Goal: Task Accomplishment & Management: Use online tool/utility

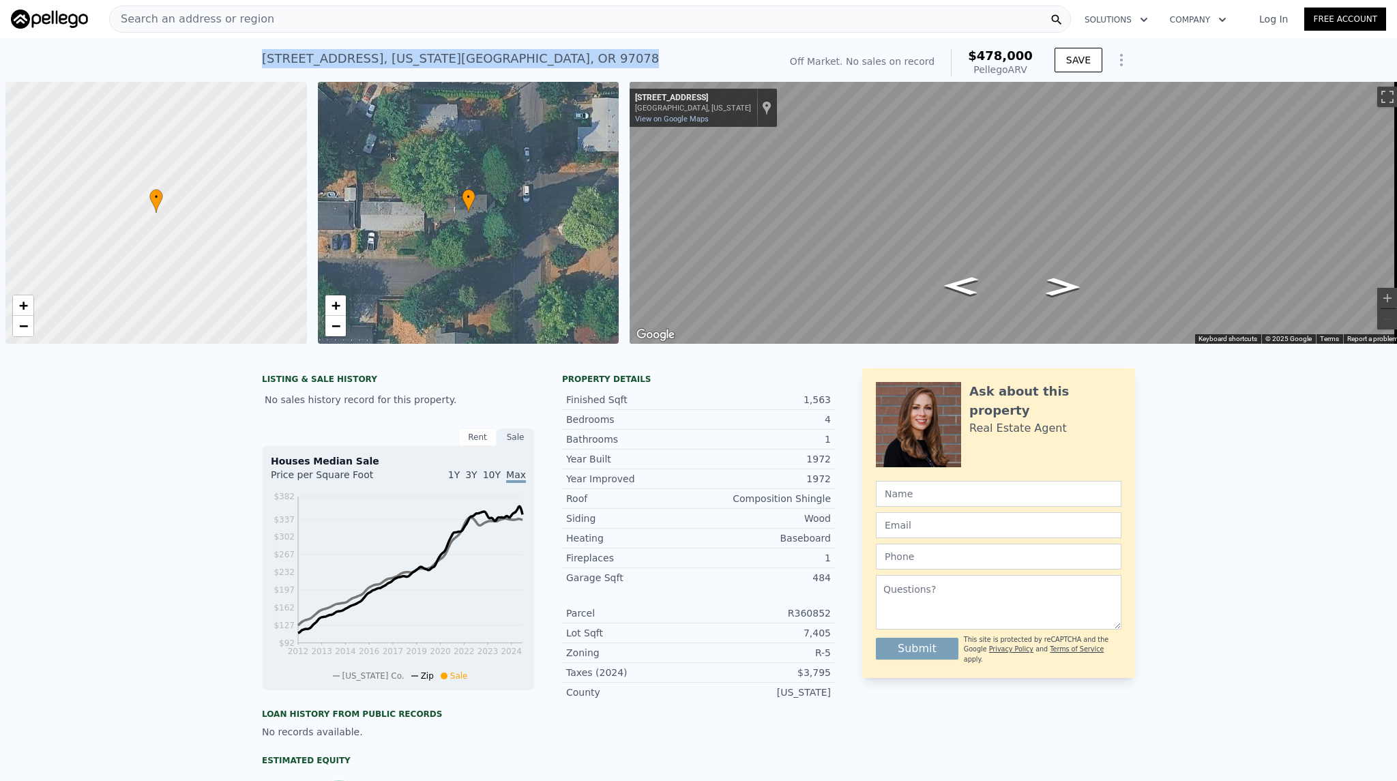
scroll to position [0, 5]
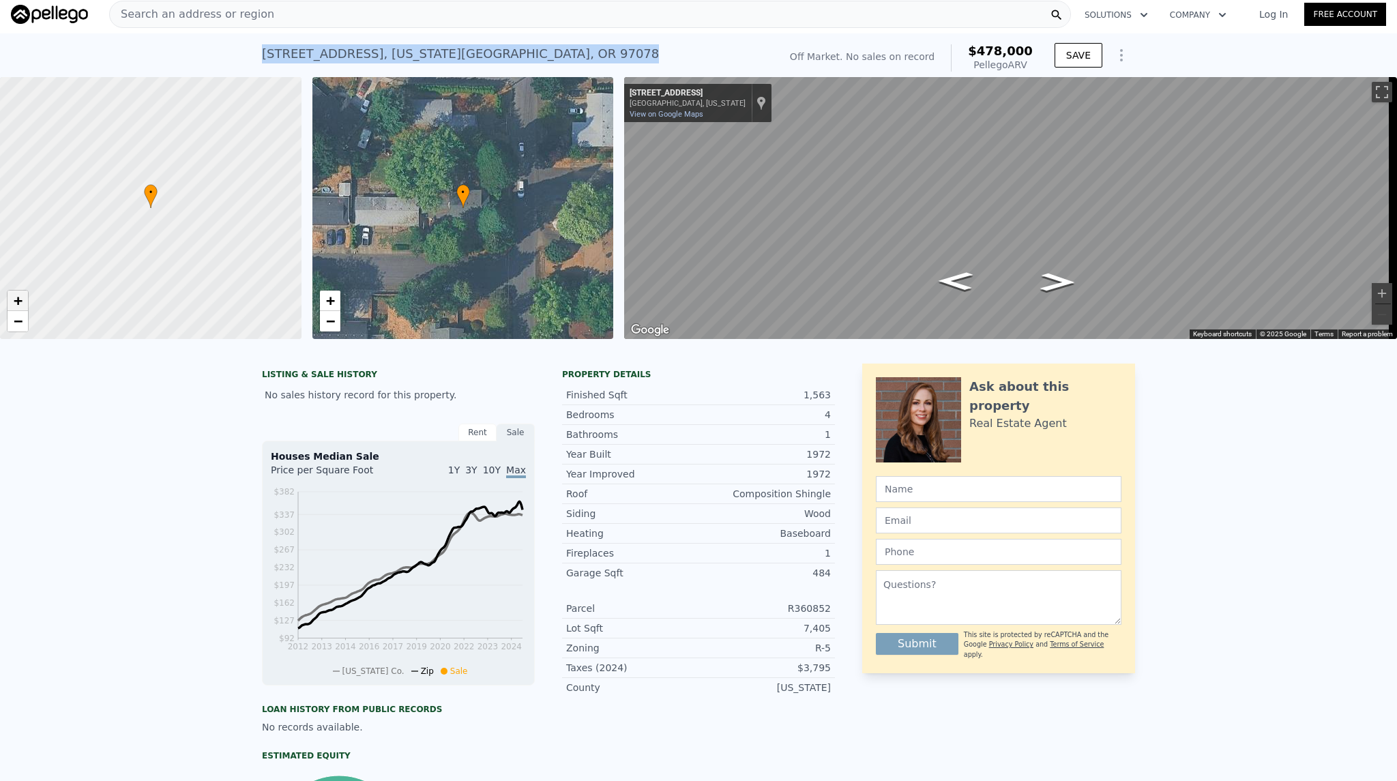
click at [17, 301] on span "+" at bounding box center [18, 300] width 9 height 17
click at [23, 303] on link "+" at bounding box center [18, 301] width 20 height 20
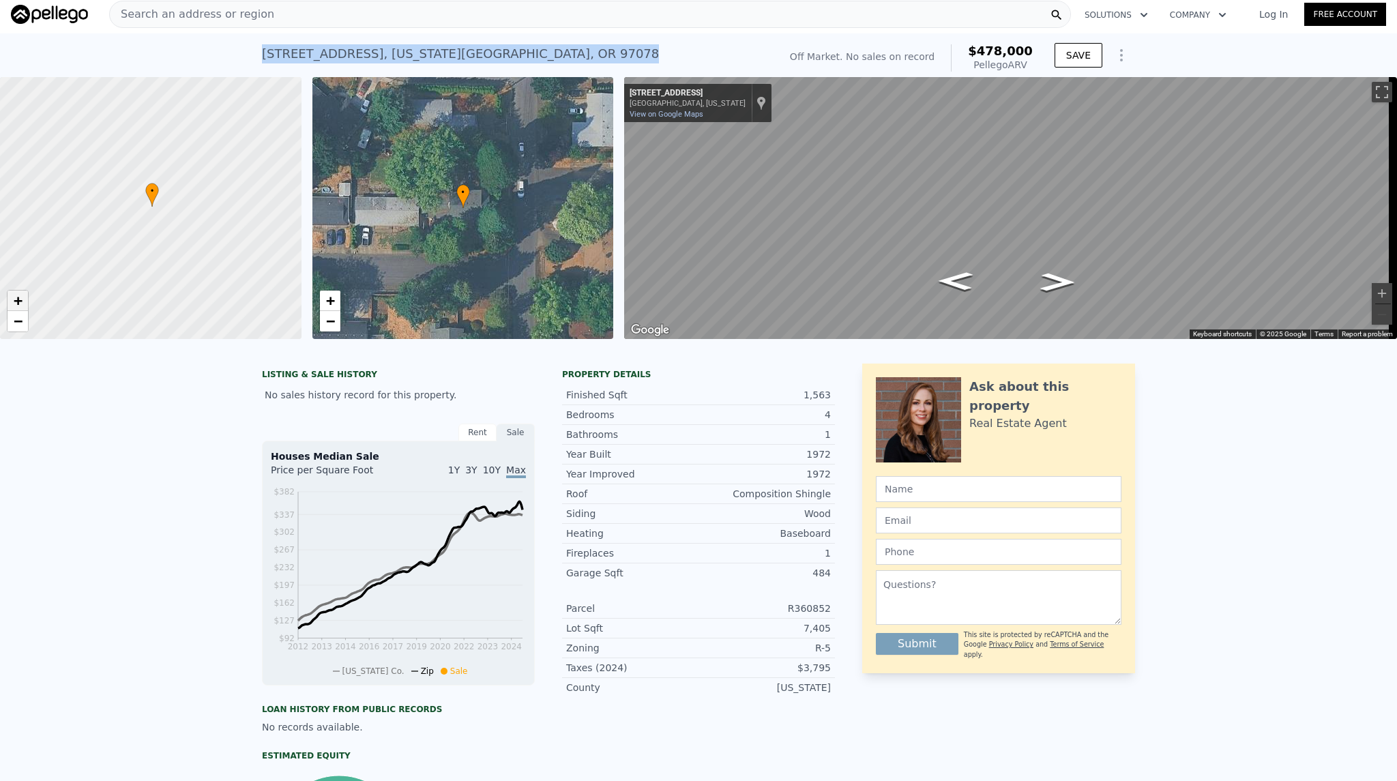
click at [23, 303] on link "+" at bounding box center [18, 301] width 20 height 20
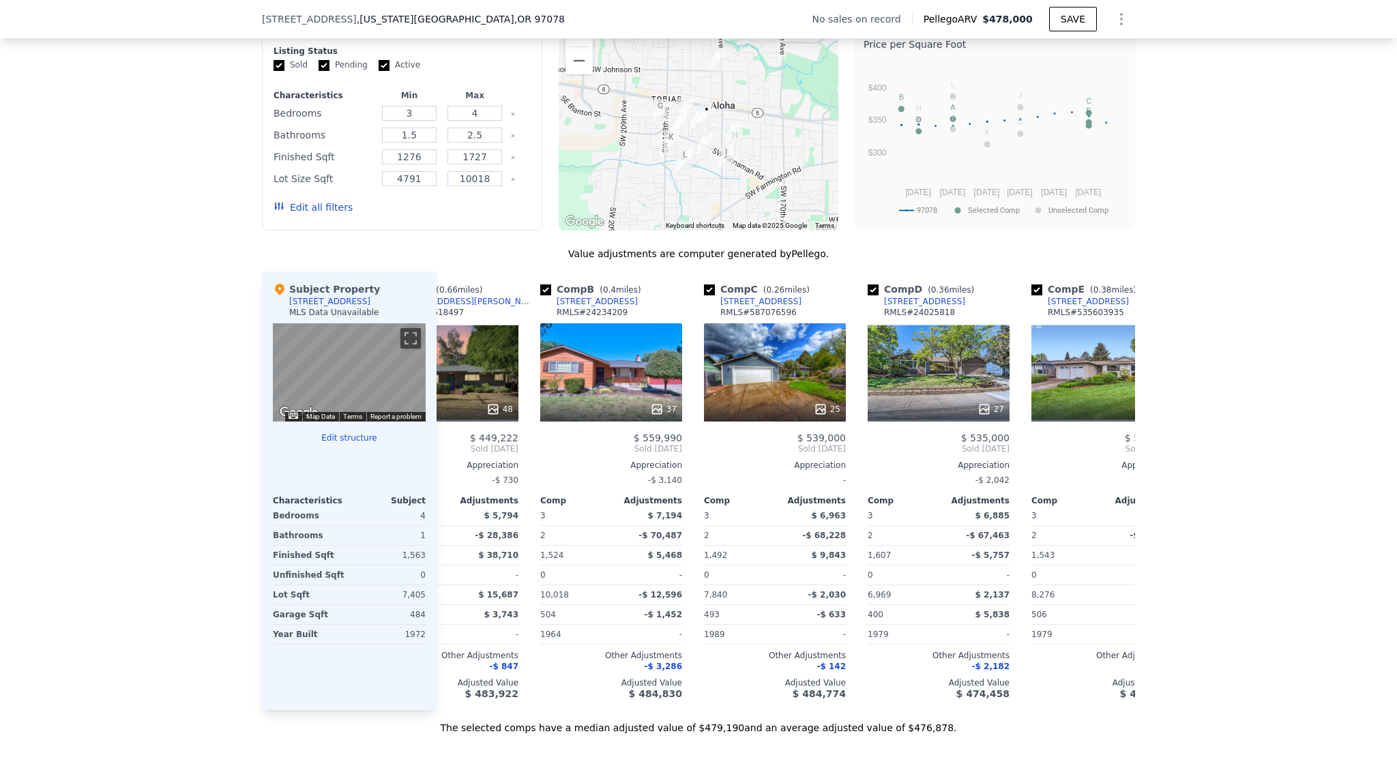
scroll to position [0, 0]
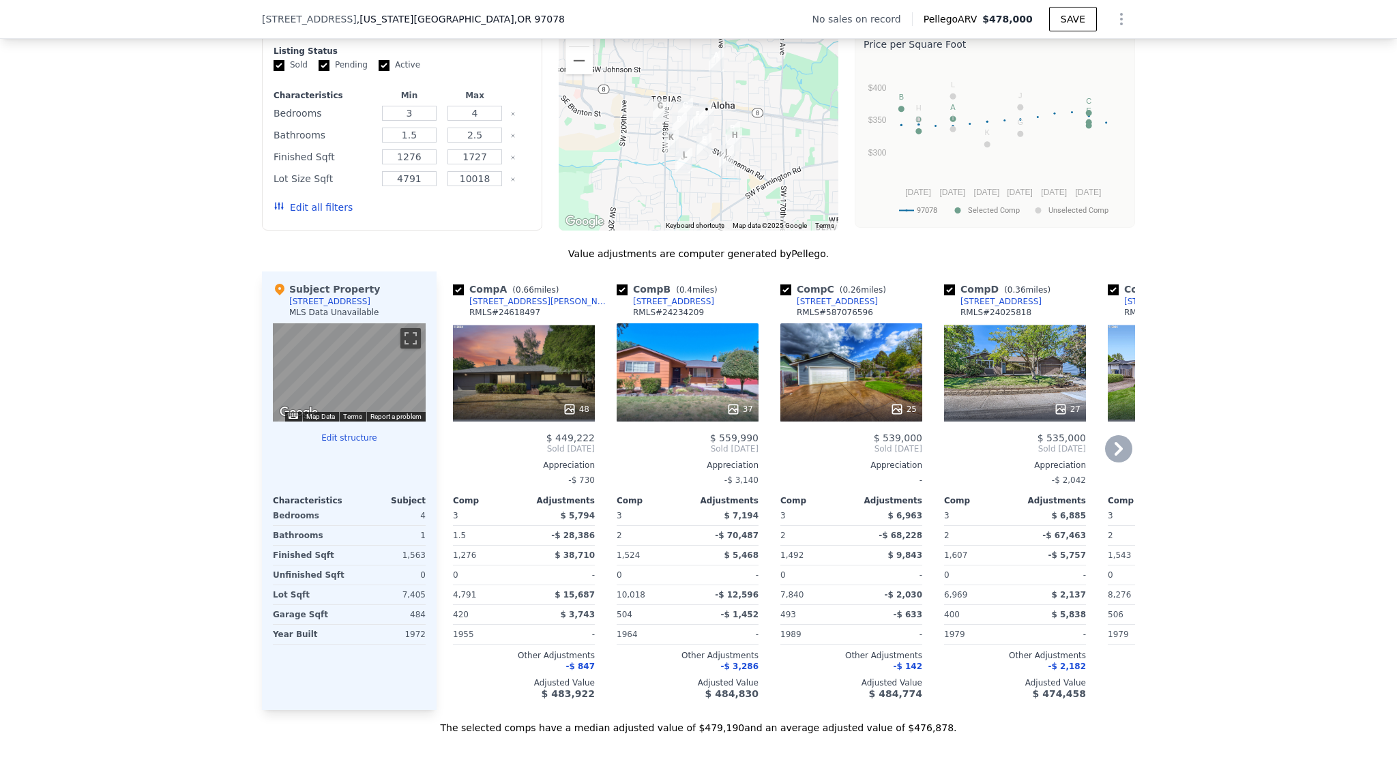
click at [454, 295] on input "checkbox" at bounding box center [458, 289] width 11 height 11
checkbox input "false"
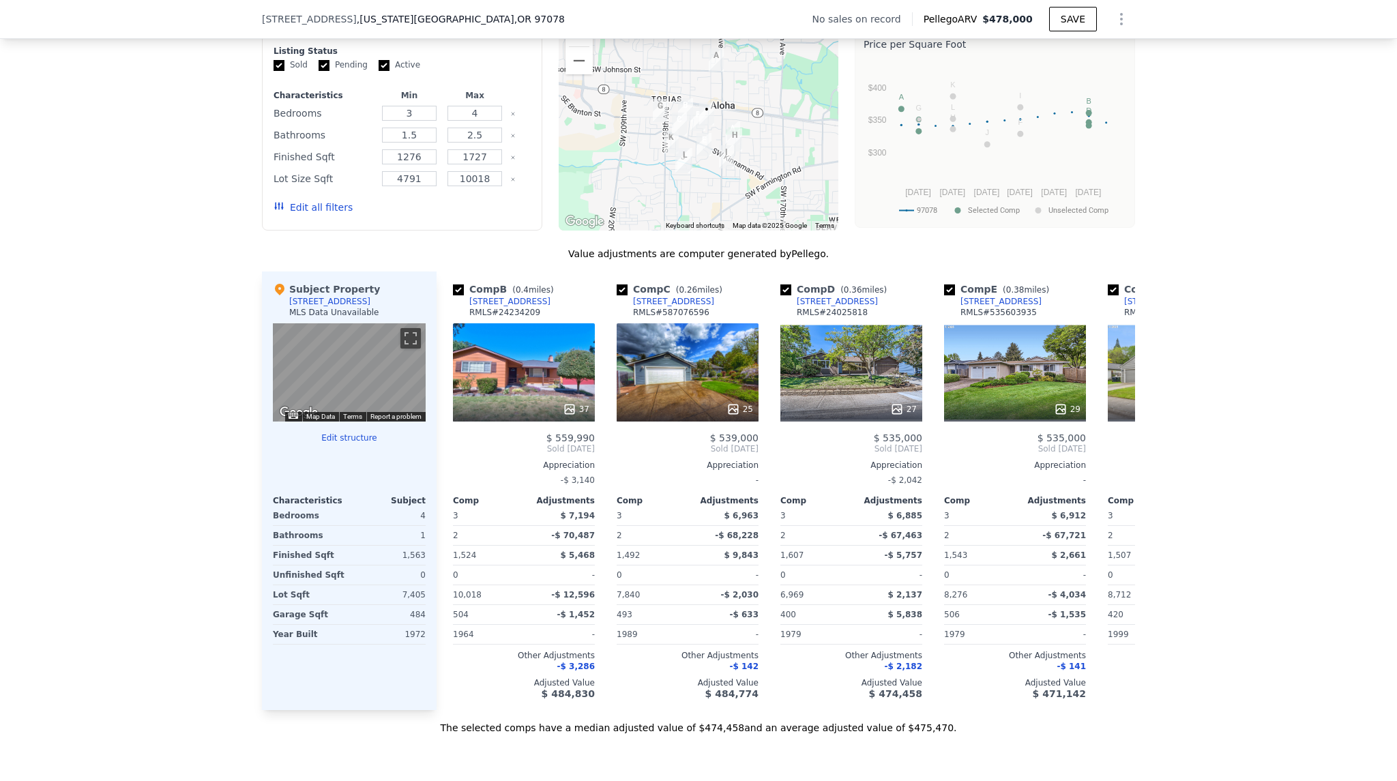
scroll to position [0, 32]
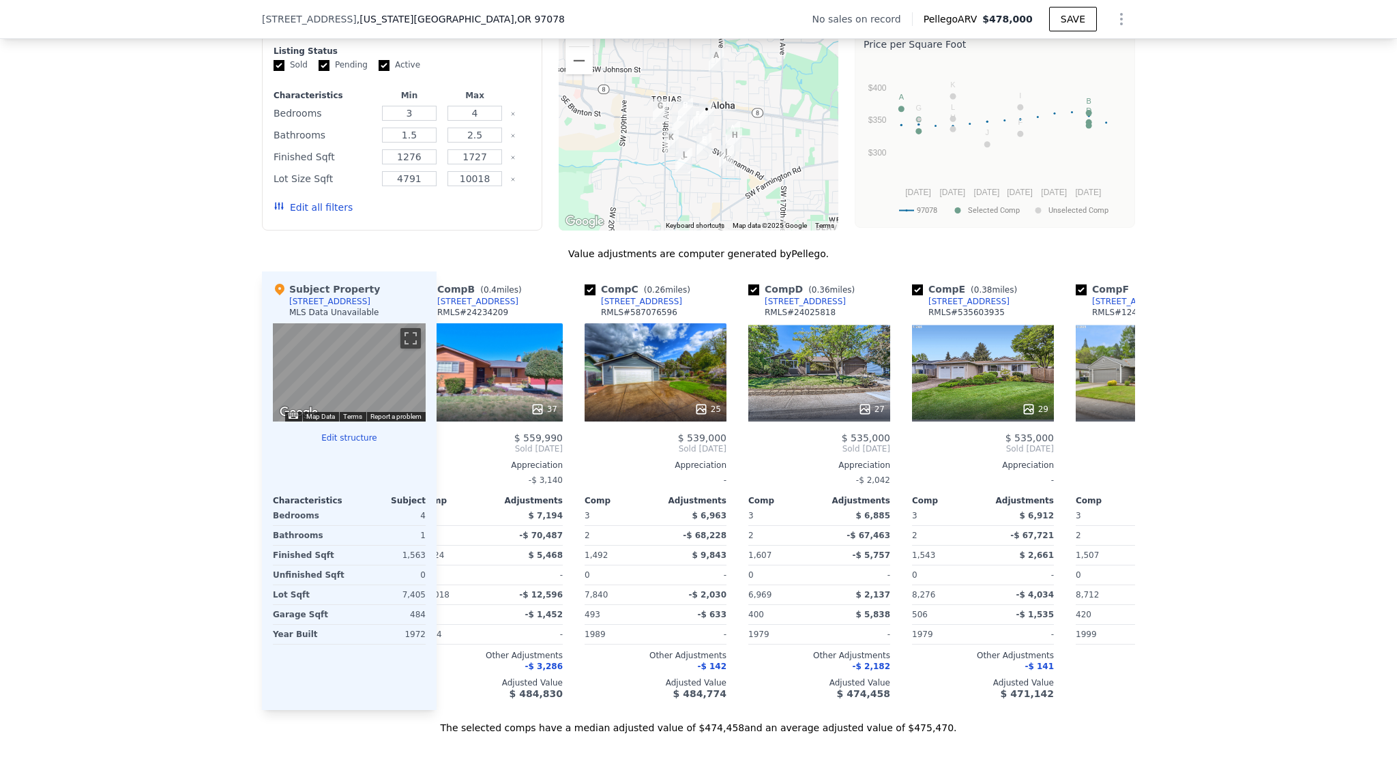
click at [361, 443] on button "Edit structure" at bounding box center [349, 437] width 153 height 11
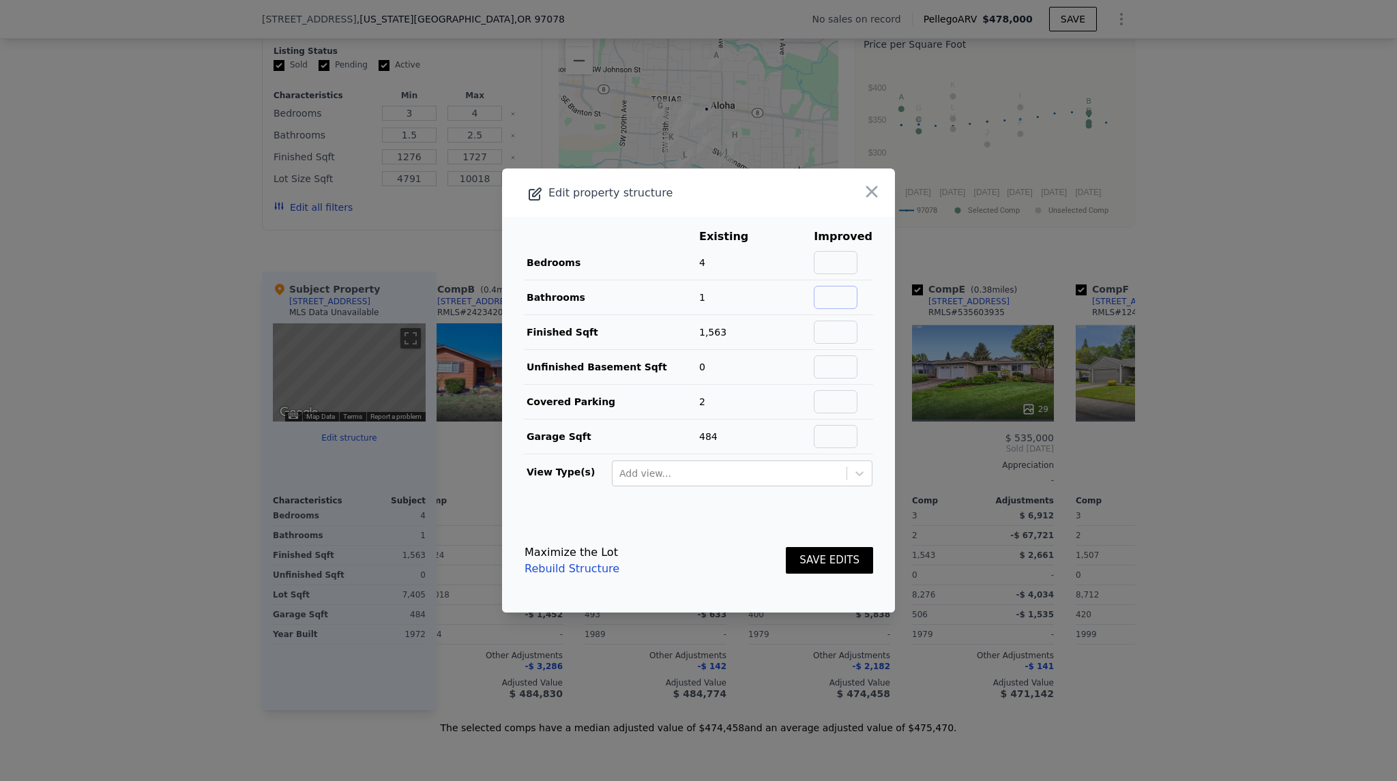
click at [845, 290] on input "text" at bounding box center [836, 297] width 44 height 23
type input "2"
click at [839, 559] on button "SAVE EDITS" at bounding box center [829, 560] width 87 height 27
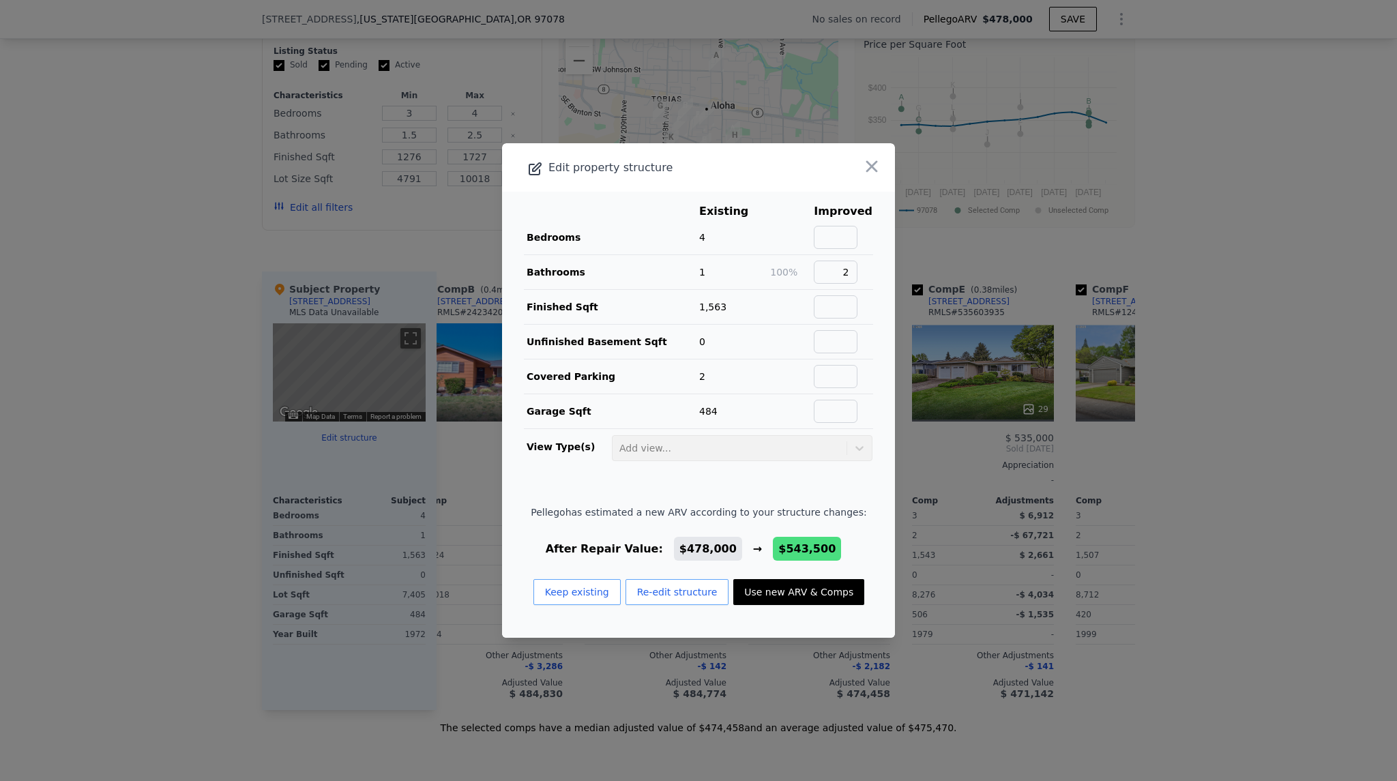
click at [794, 593] on button "Use new ARV & Comps" at bounding box center [798, 592] width 131 height 26
checkbox input "true"
type input "$ 543,500"
type input "$ 91,919"
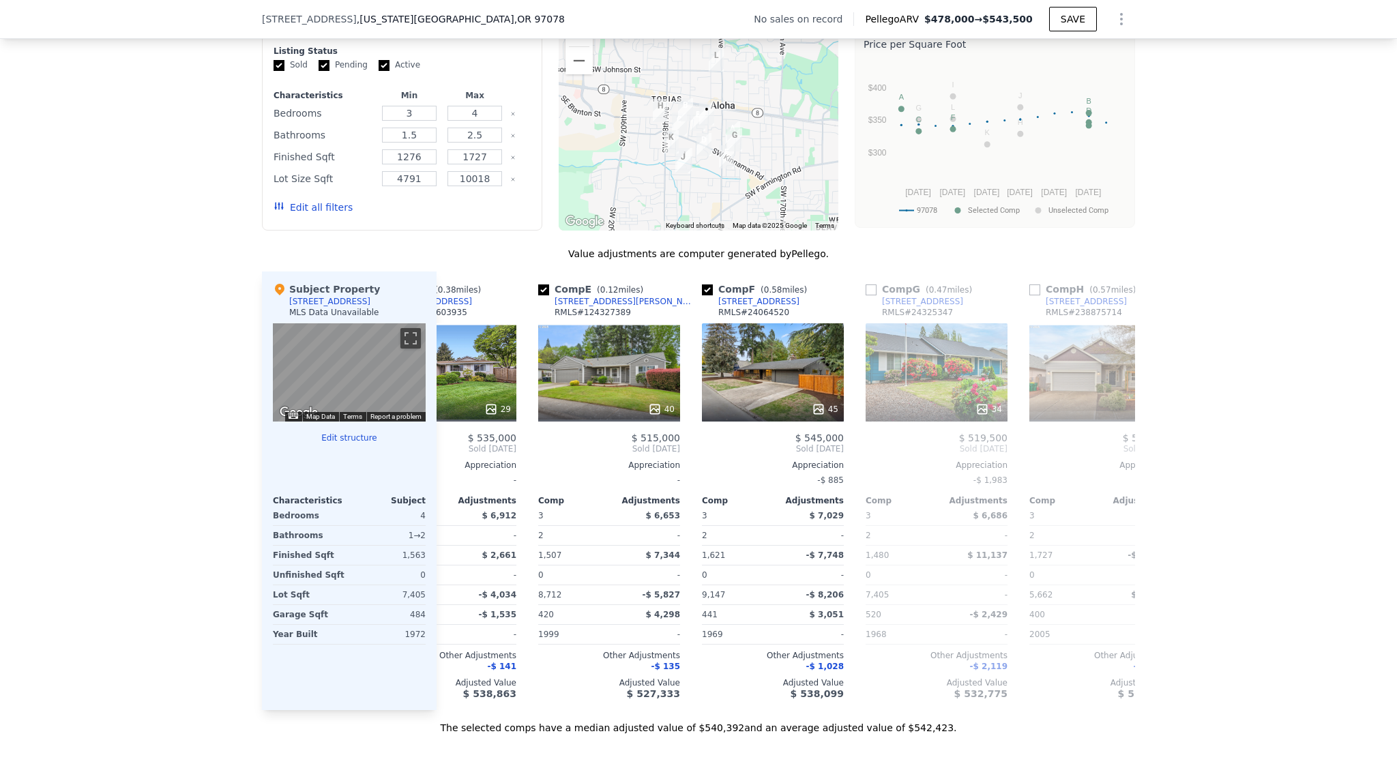
scroll to position [0, 573]
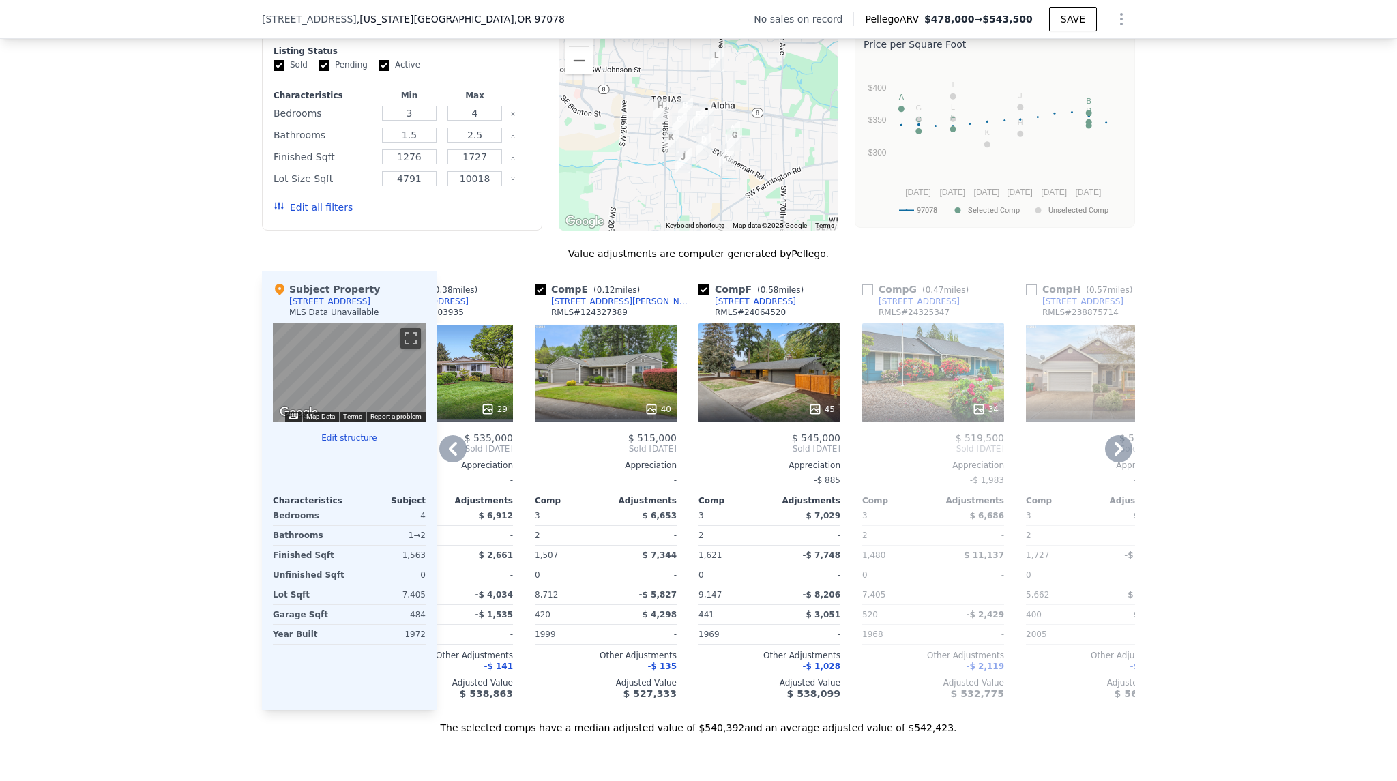
click at [617, 396] on div "40" at bounding box center [606, 372] width 142 height 98
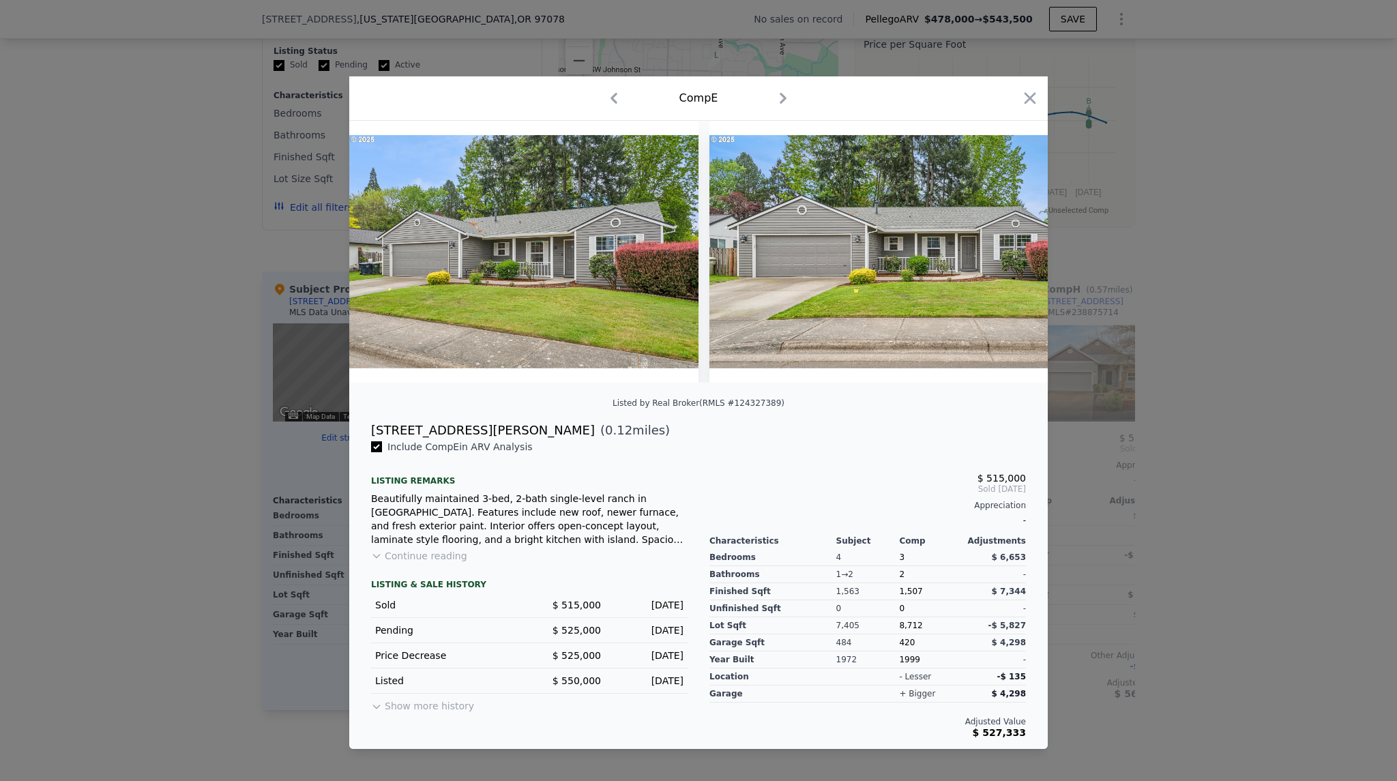
click at [780, 95] on icon "button" at bounding box center [783, 98] width 22 height 22
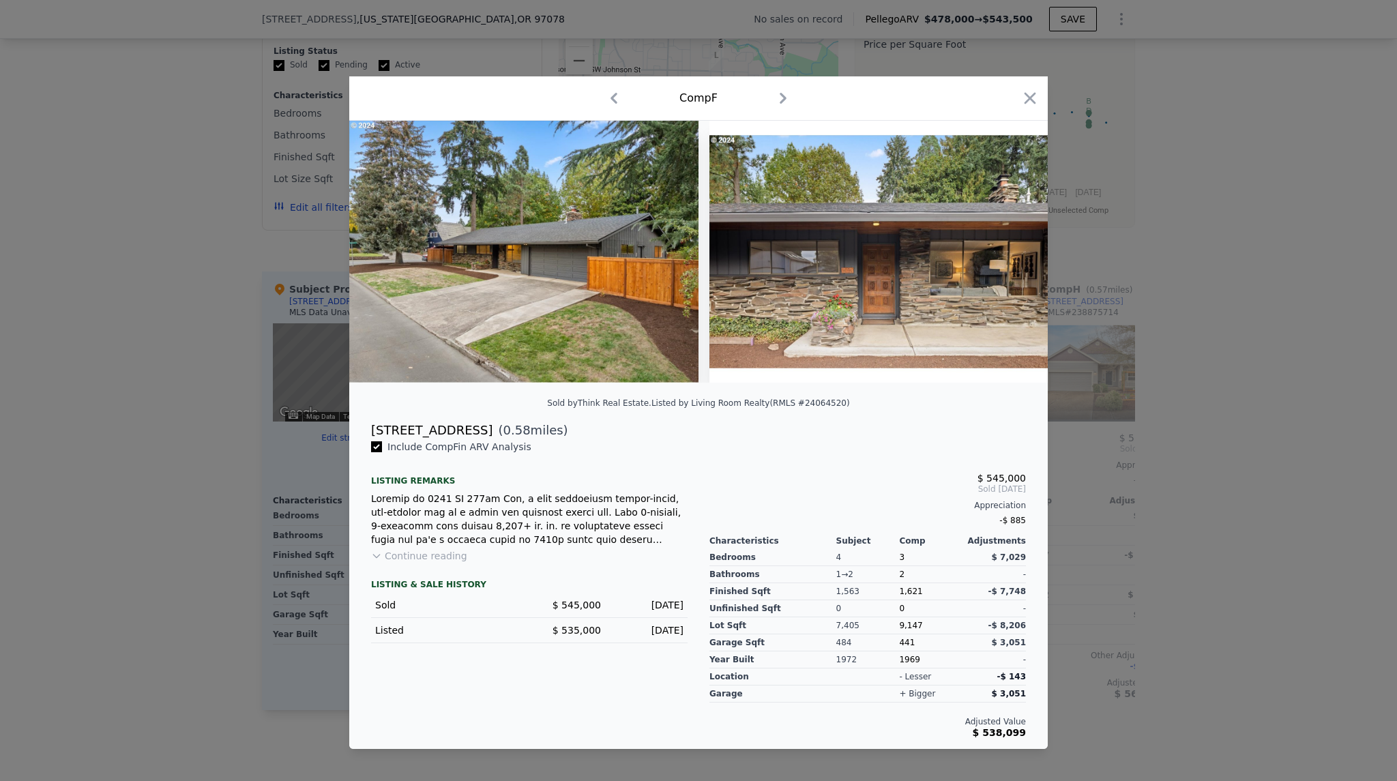
click at [619, 89] on icon "button" at bounding box center [614, 98] width 22 height 22
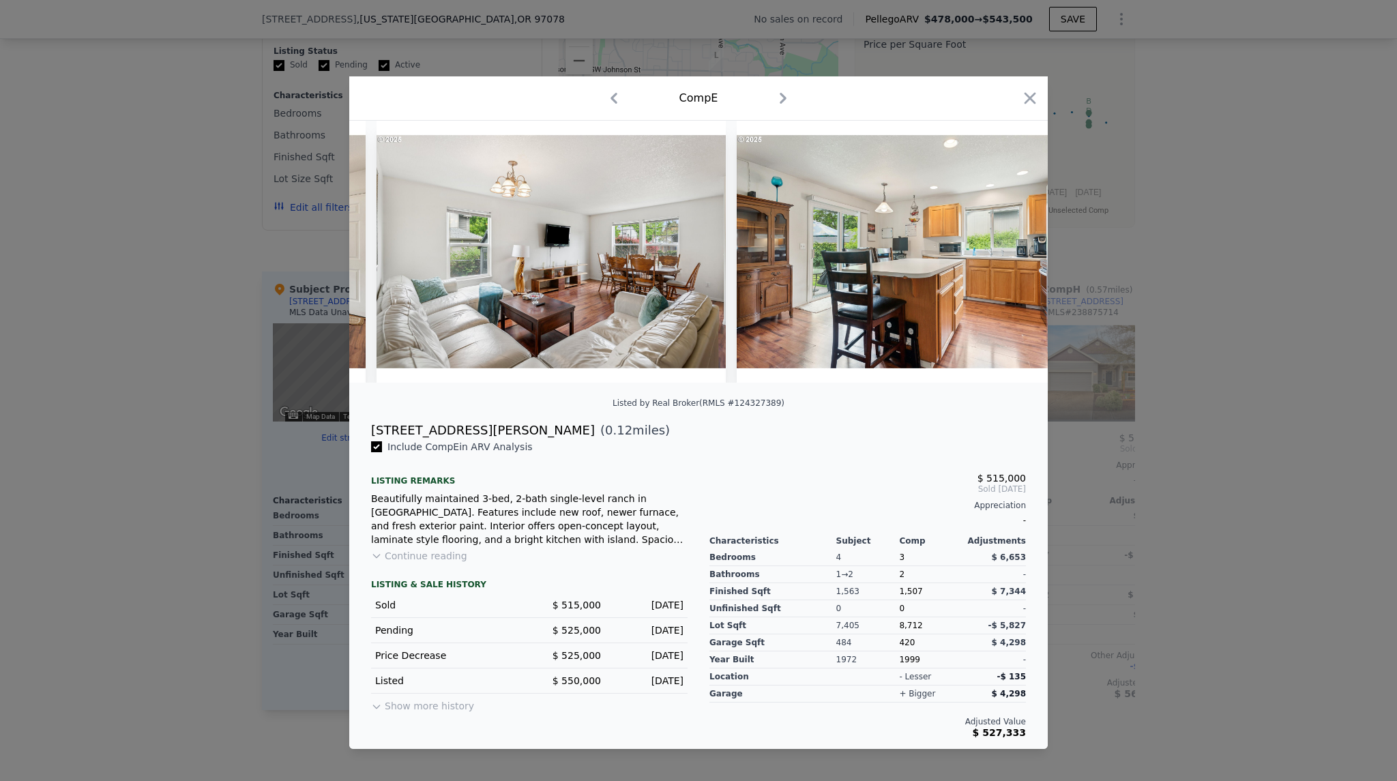
scroll to position [0, 6661]
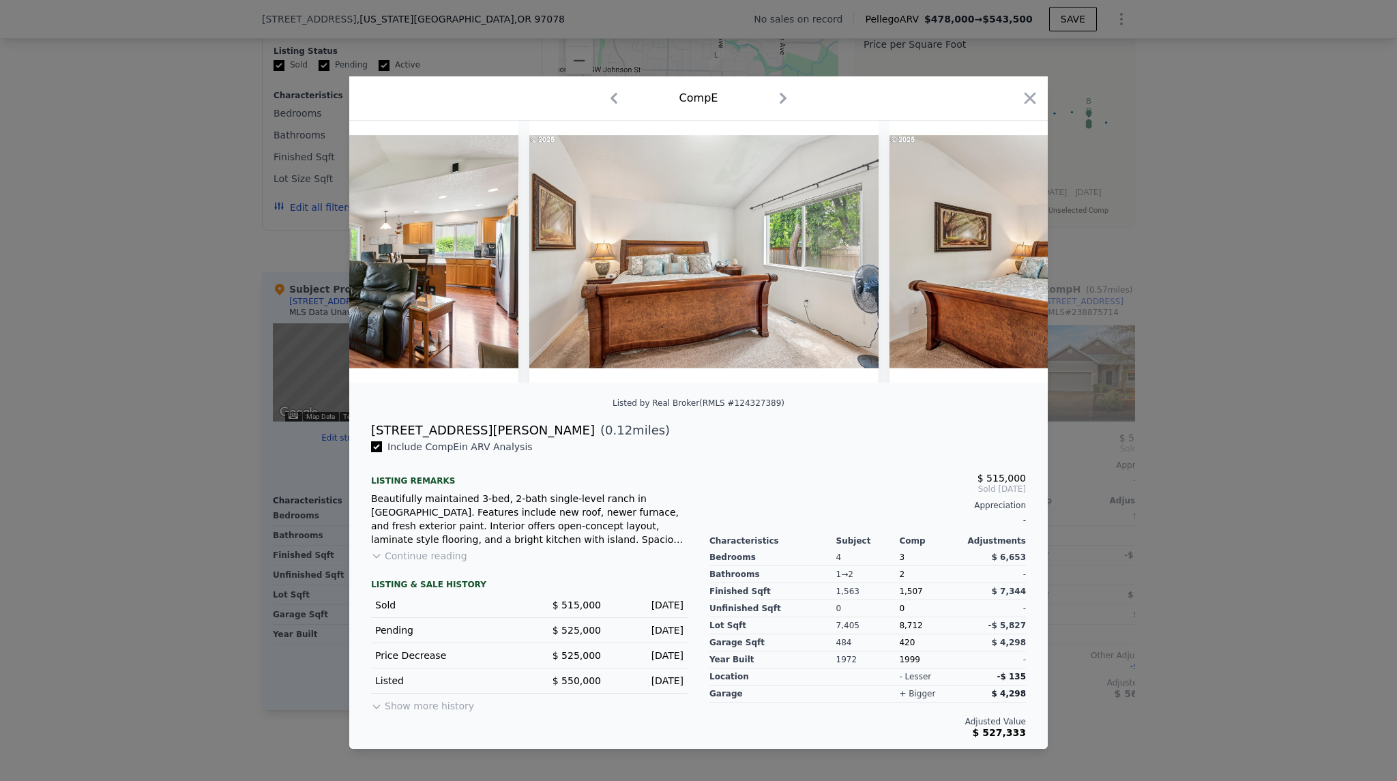
click at [610, 91] on icon "button" at bounding box center [614, 98] width 22 height 22
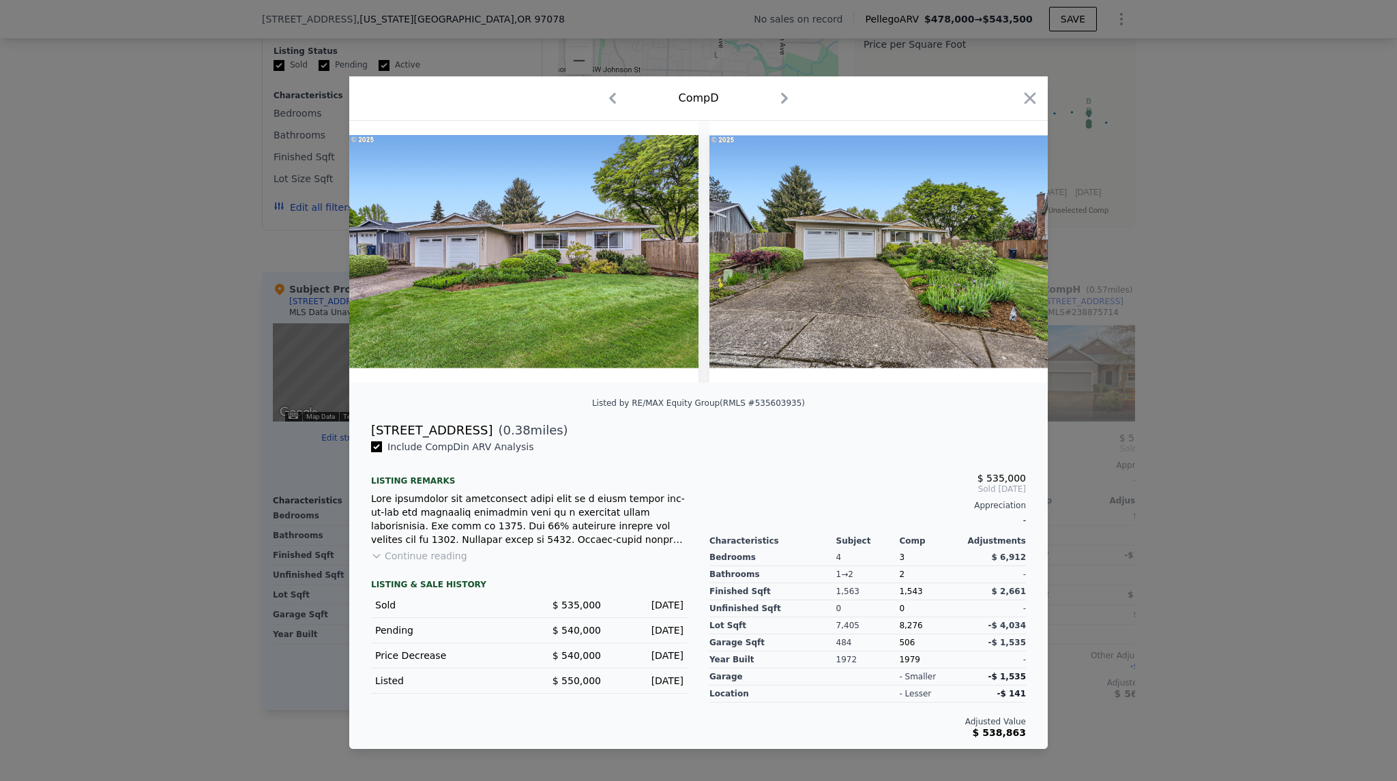
click at [617, 92] on icon "button" at bounding box center [612, 98] width 22 height 22
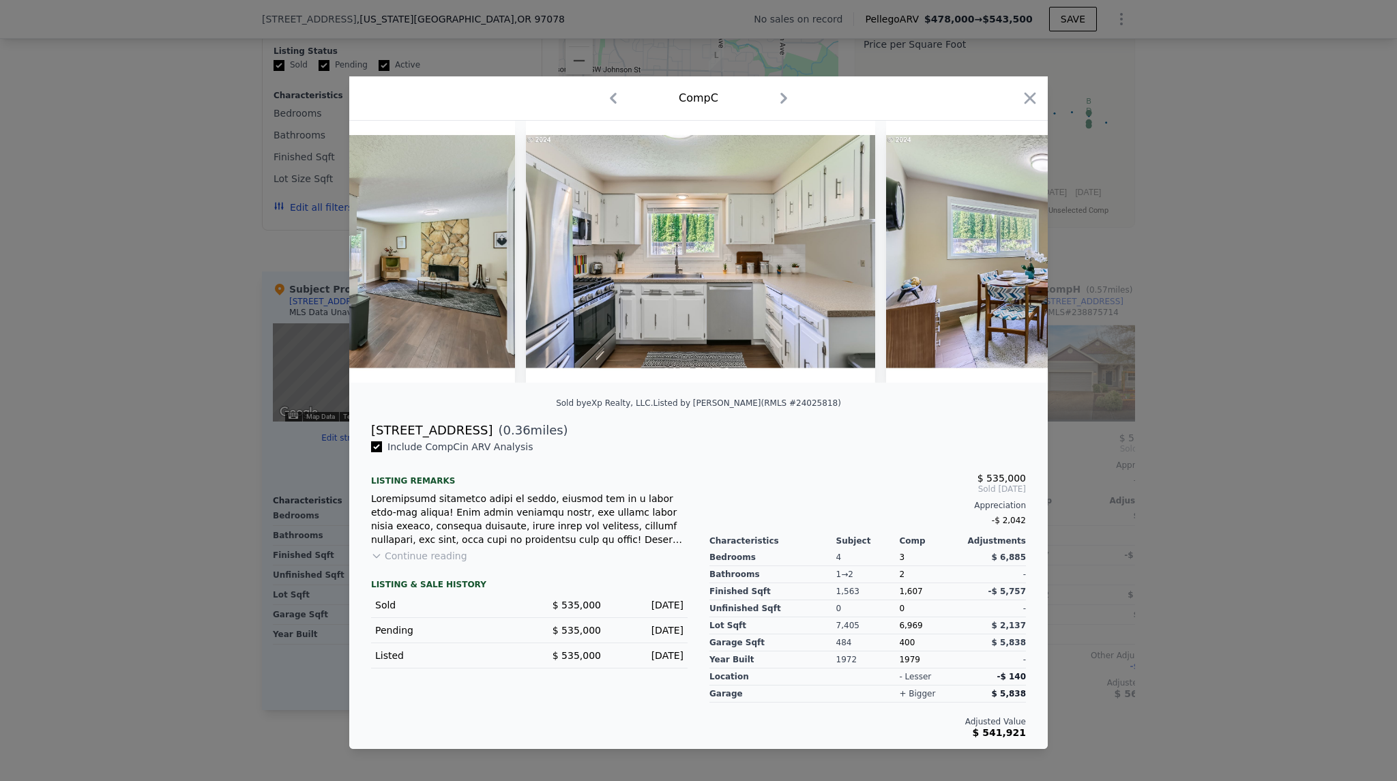
scroll to position [0, 3558]
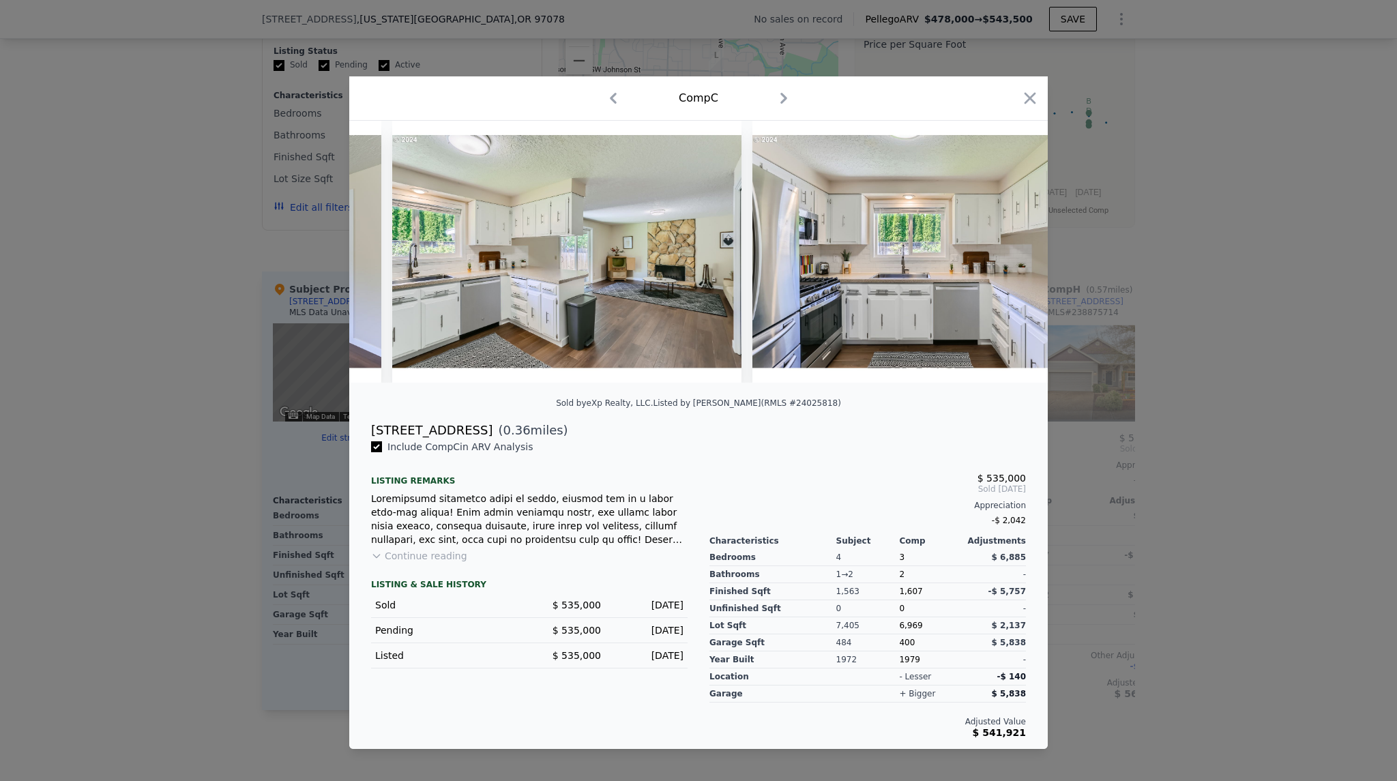
click at [413, 431] on div "[STREET_ADDRESS]" at bounding box center [431, 430] width 121 height 19
copy div "[STREET_ADDRESS]"
click at [1005, 252] on icon at bounding box center [1011, 251] width 27 height 27
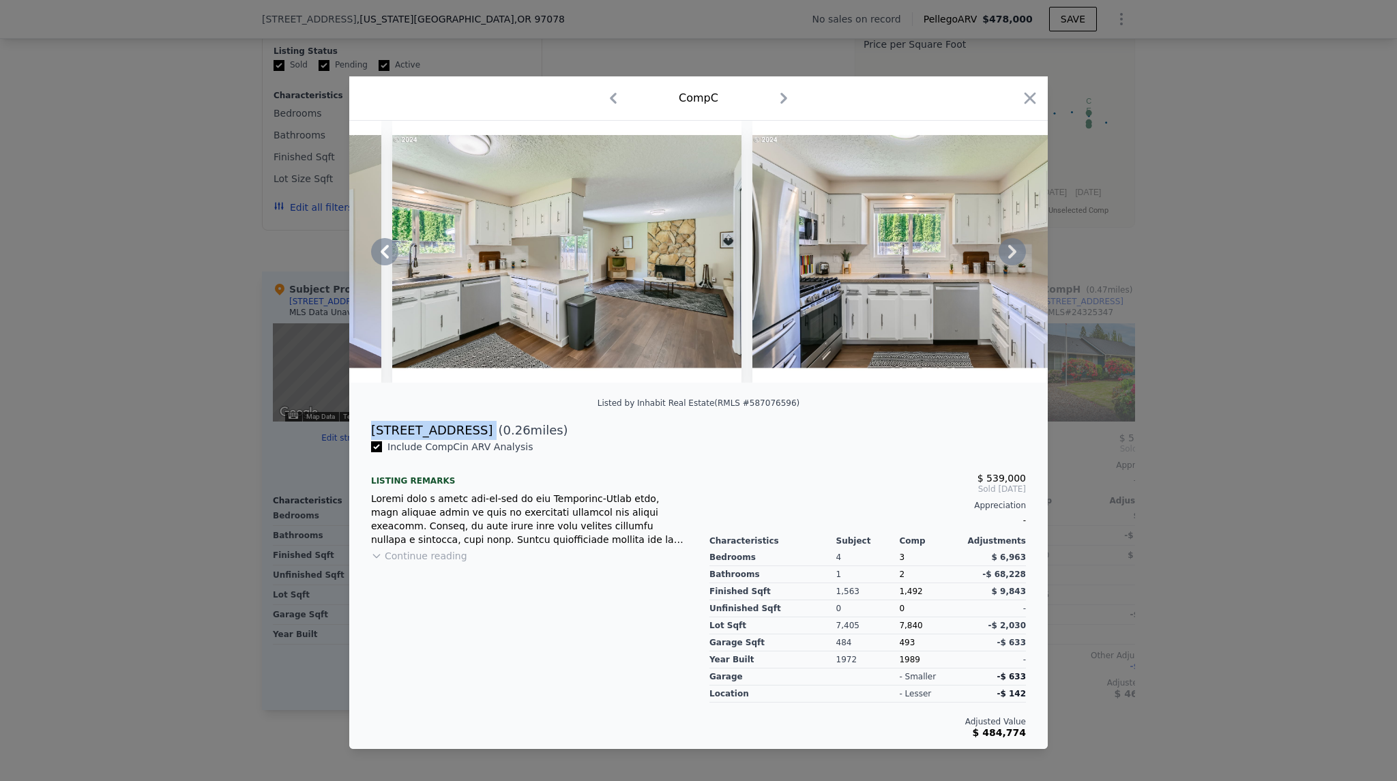
type input "$ 478,000"
type input "$ 30,001"
checkbox input "true"
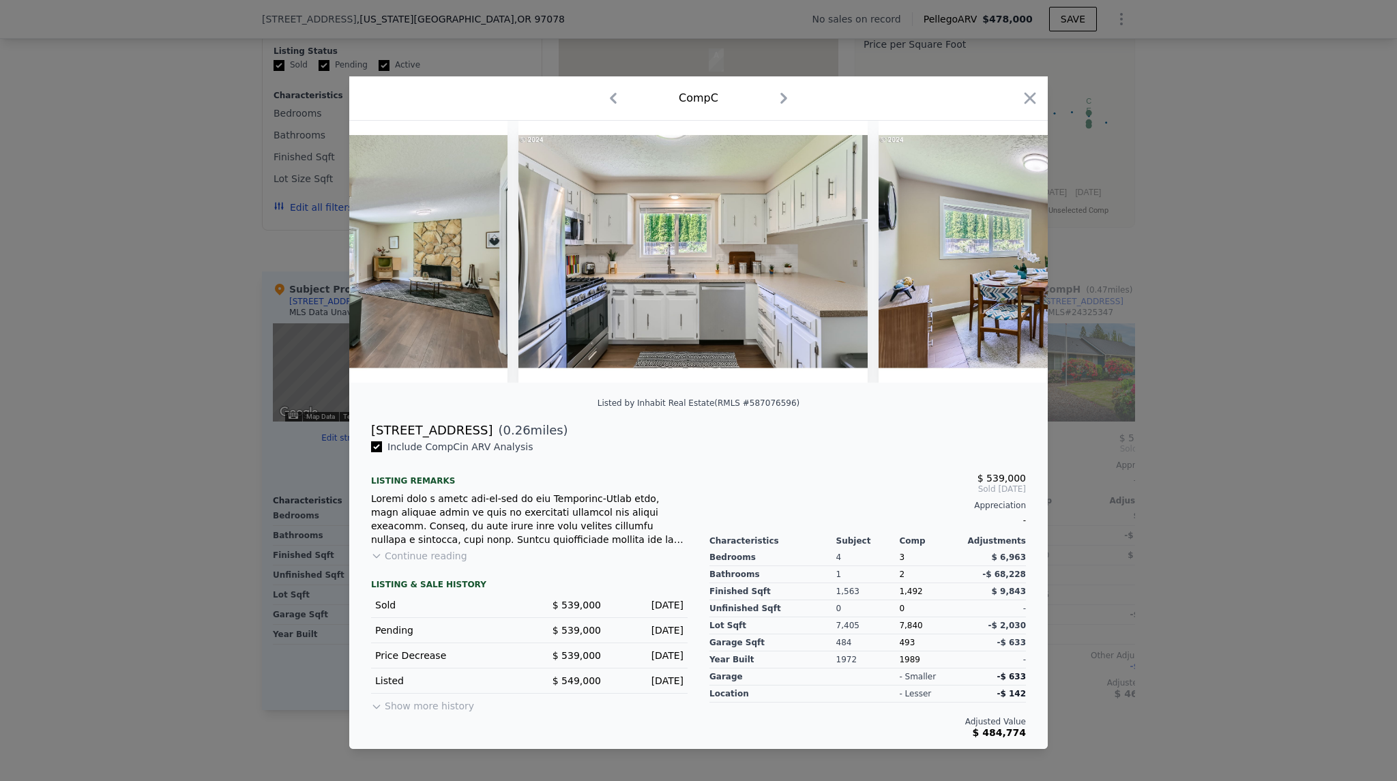
scroll to position [0, 3885]
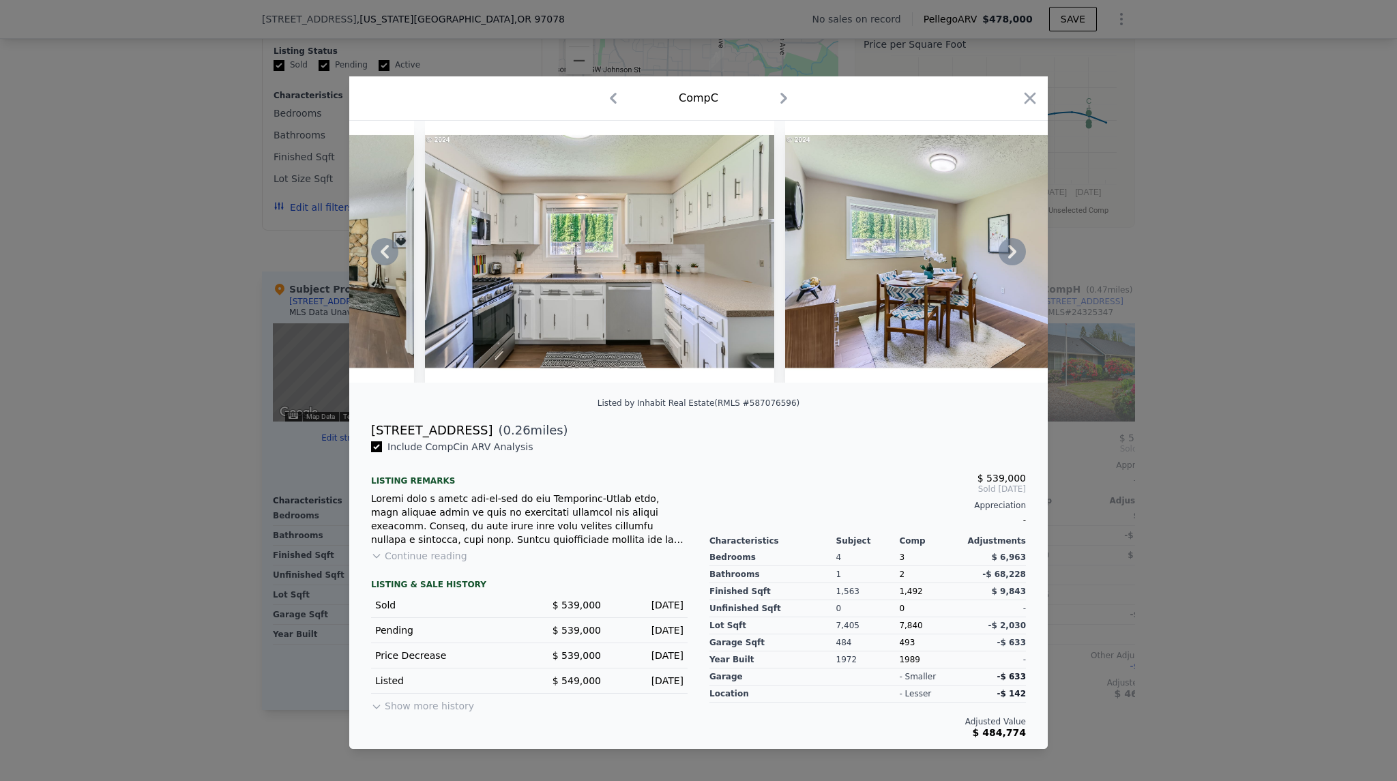
click at [775, 87] on icon "button" at bounding box center [784, 98] width 22 height 22
click at [618, 92] on icon "button" at bounding box center [612, 98] width 22 height 22
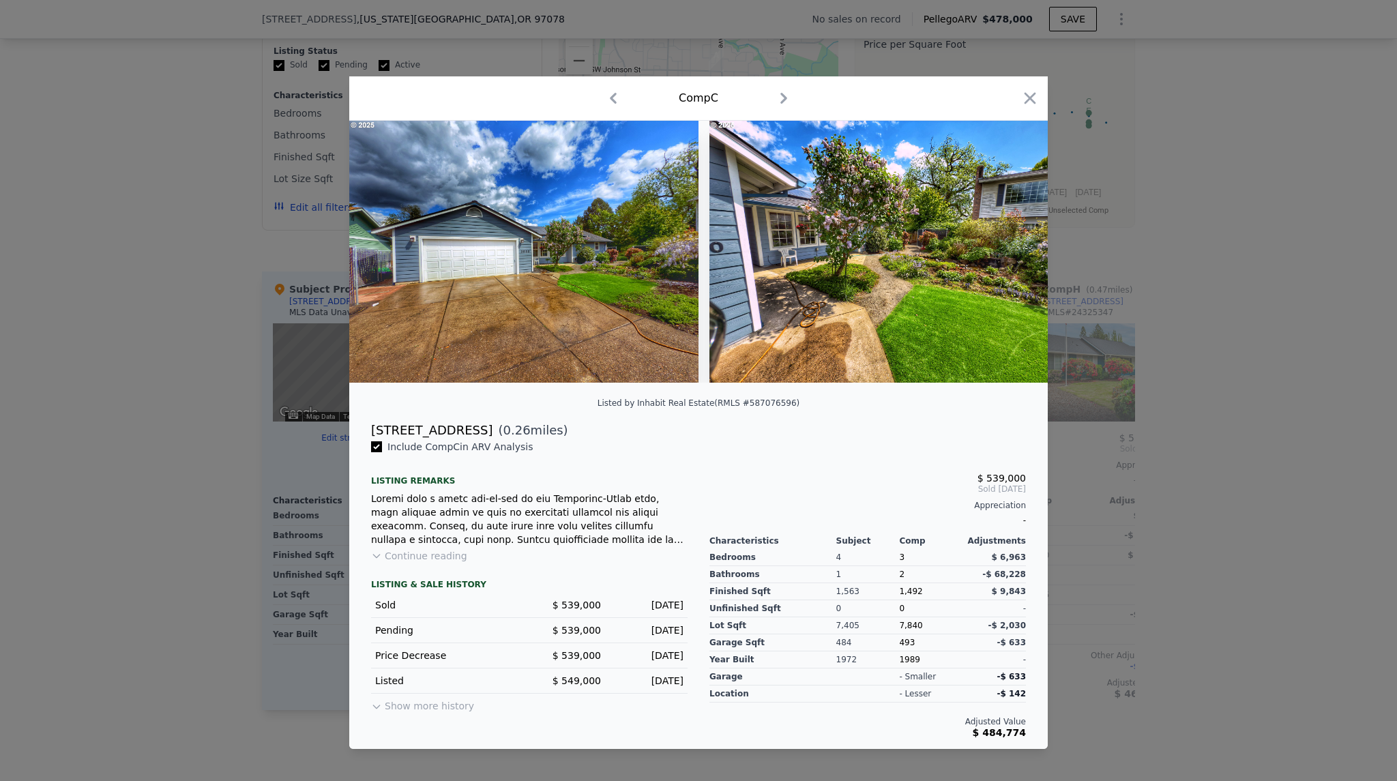
click at [618, 92] on icon "button" at bounding box center [613, 98] width 22 height 22
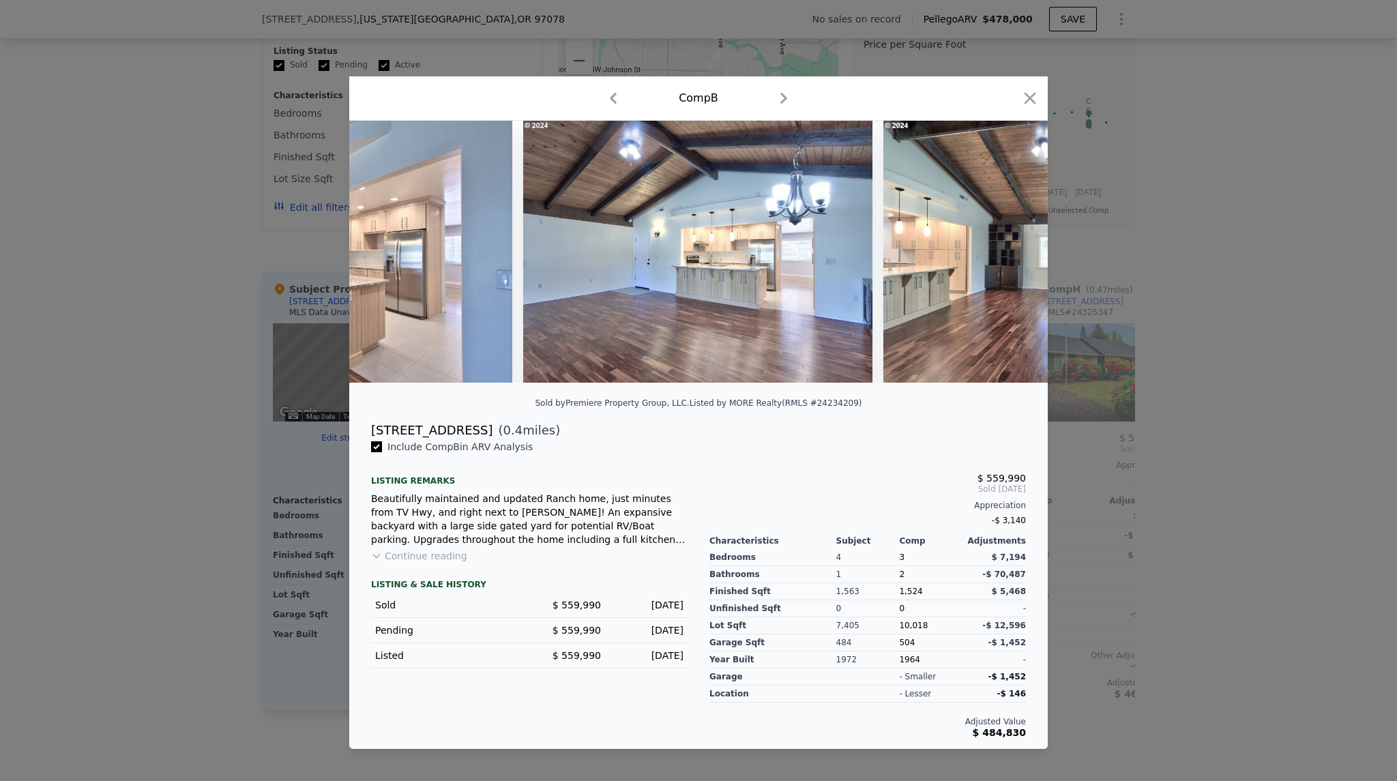
scroll to position [0, 3894]
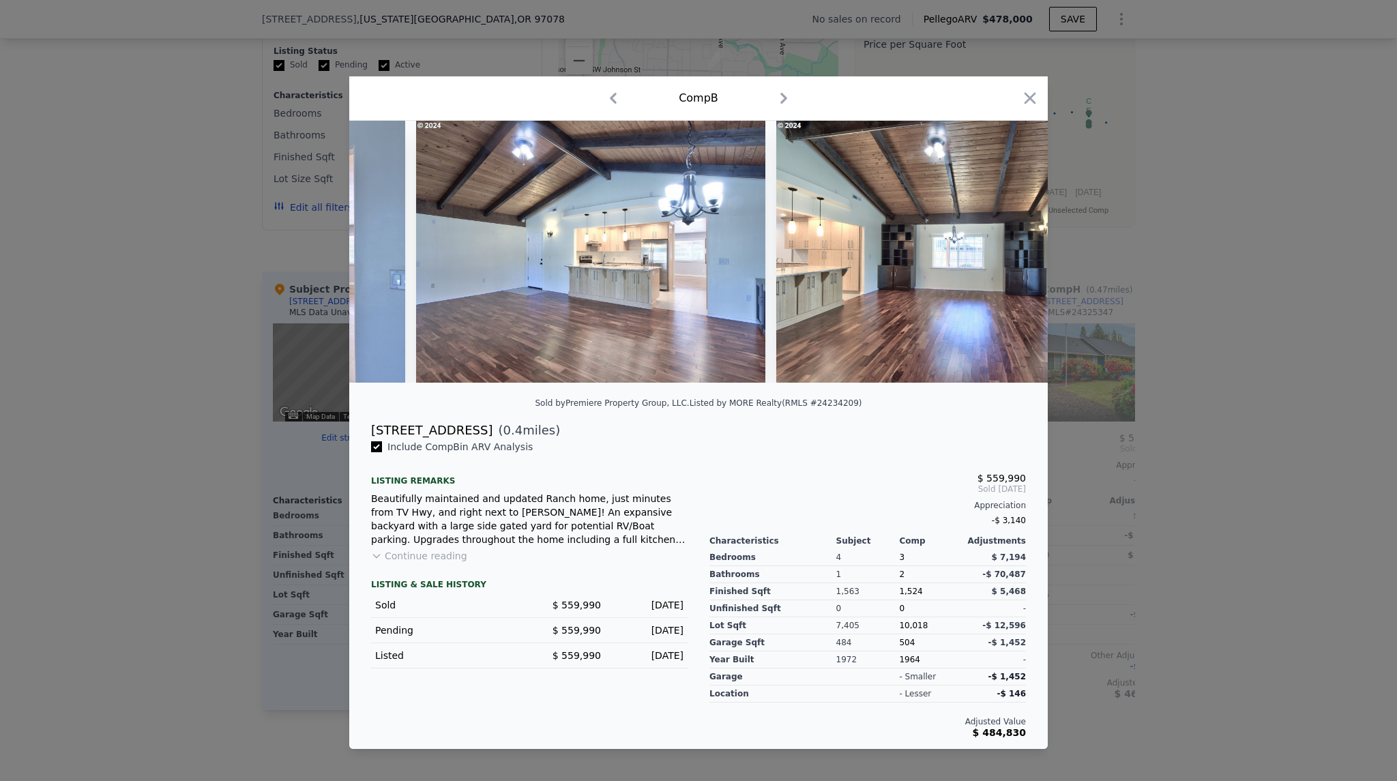
click at [414, 436] on div "[STREET_ADDRESS]" at bounding box center [431, 430] width 121 height 19
copy div "[STREET_ADDRESS]"
click at [1118, 237] on div at bounding box center [698, 390] width 1397 height 781
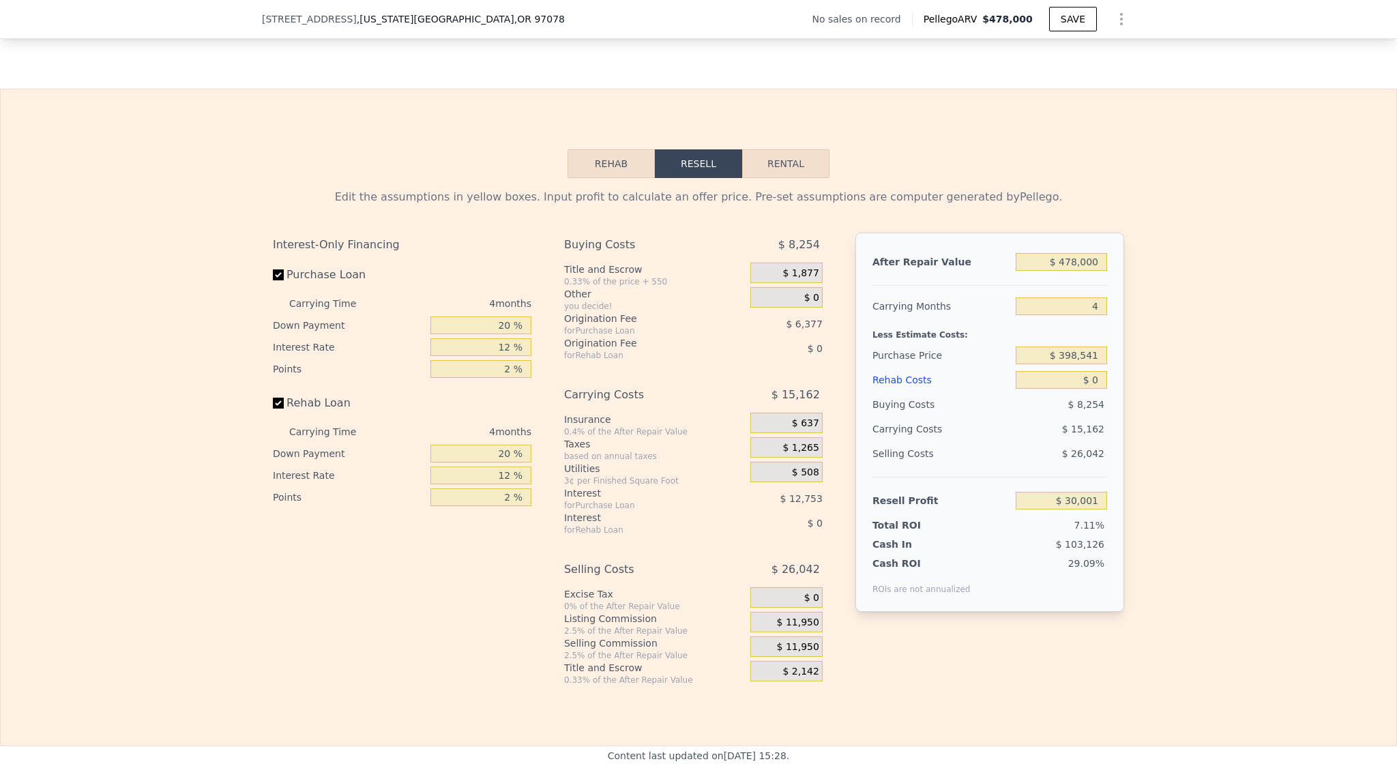
scroll to position [1855, 0]
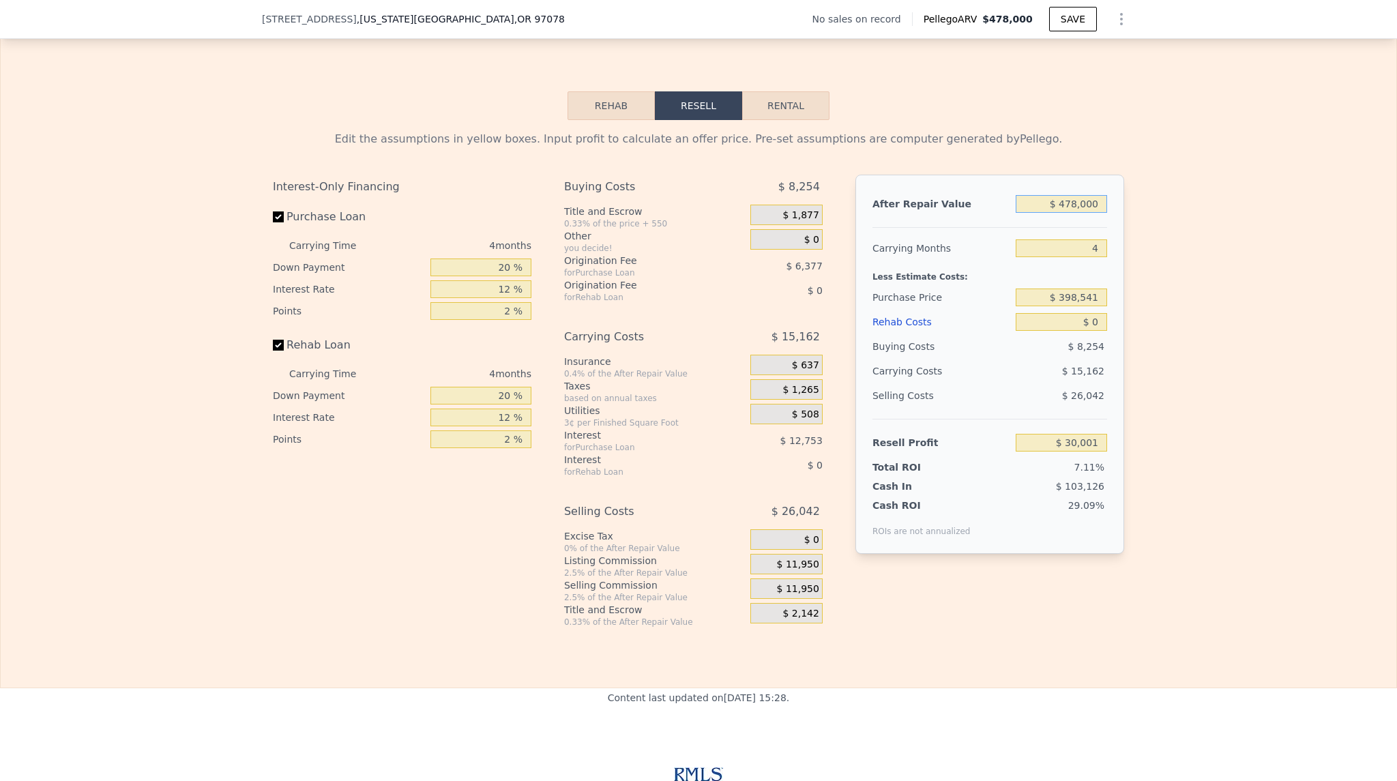
drag, startPoint x: 1077, startPoint y: 221, endPoint x: 1062, endPoint y: 221, distance: 15.0
click at [1062, 213] on input "$ 478,000" at bounding box center [1060, 204] width 91 height 18
type input "$ 5,000"
type input "-$ 417,144"
type input "$ 53,000"
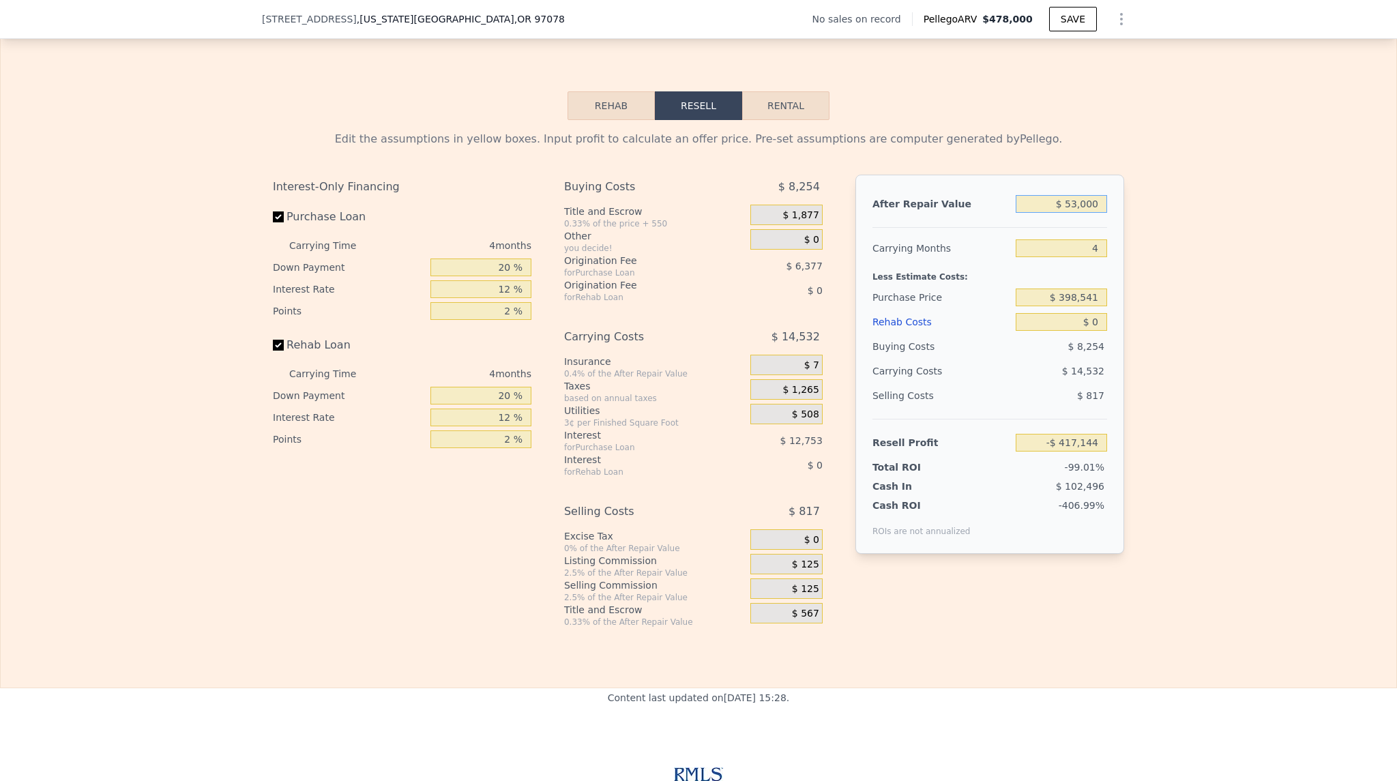
type input "-$ 371,767"
type input "$ 530,000"
type input "$ 79,158"
type input "$ 530,000"
drag, startPoint x: 1083, startPoint y: 251, endPoint x: 1111, endPoint y: 263, distance: 30.3
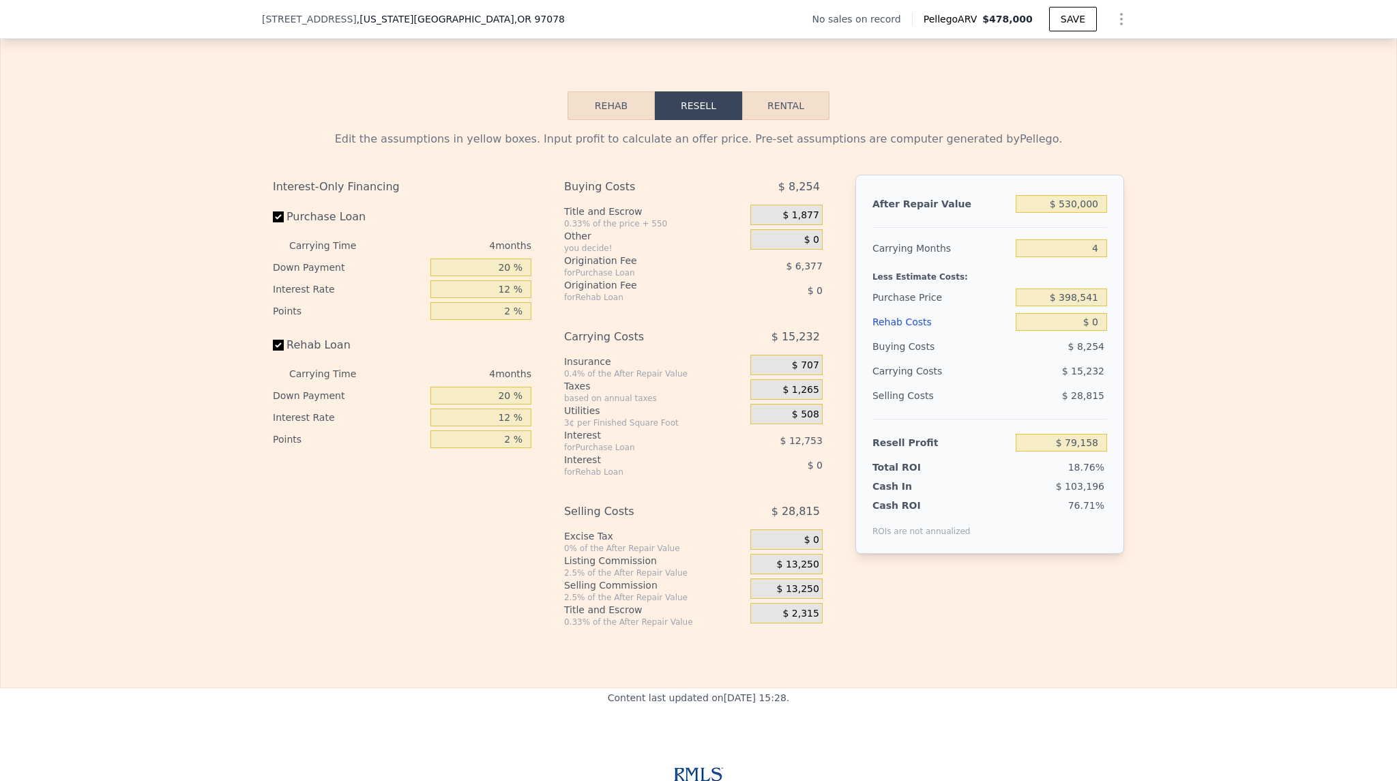
click at [1105, 261] on div "After Repair Value $ 530,000 Carrying Months 4 Less Estimate Costs: Purchase Pr…" at bounding box center [989, 364] width 269 height 379
click at [1086, 257] on input "4" at bounding box center [1060, 248] width 91 height 18
drag, startPoint x: 1086, startPoint y: 267, endPoint x: 1105, endPoint y: 267, distance: 18.4
click at [1105, 267] on div "After Repair Value $ 530,000 Carrying Months 4 Less Estimate Costs: Purchase Pr…" at bounding box center [989, 364] width 269 height 379
type input "5"
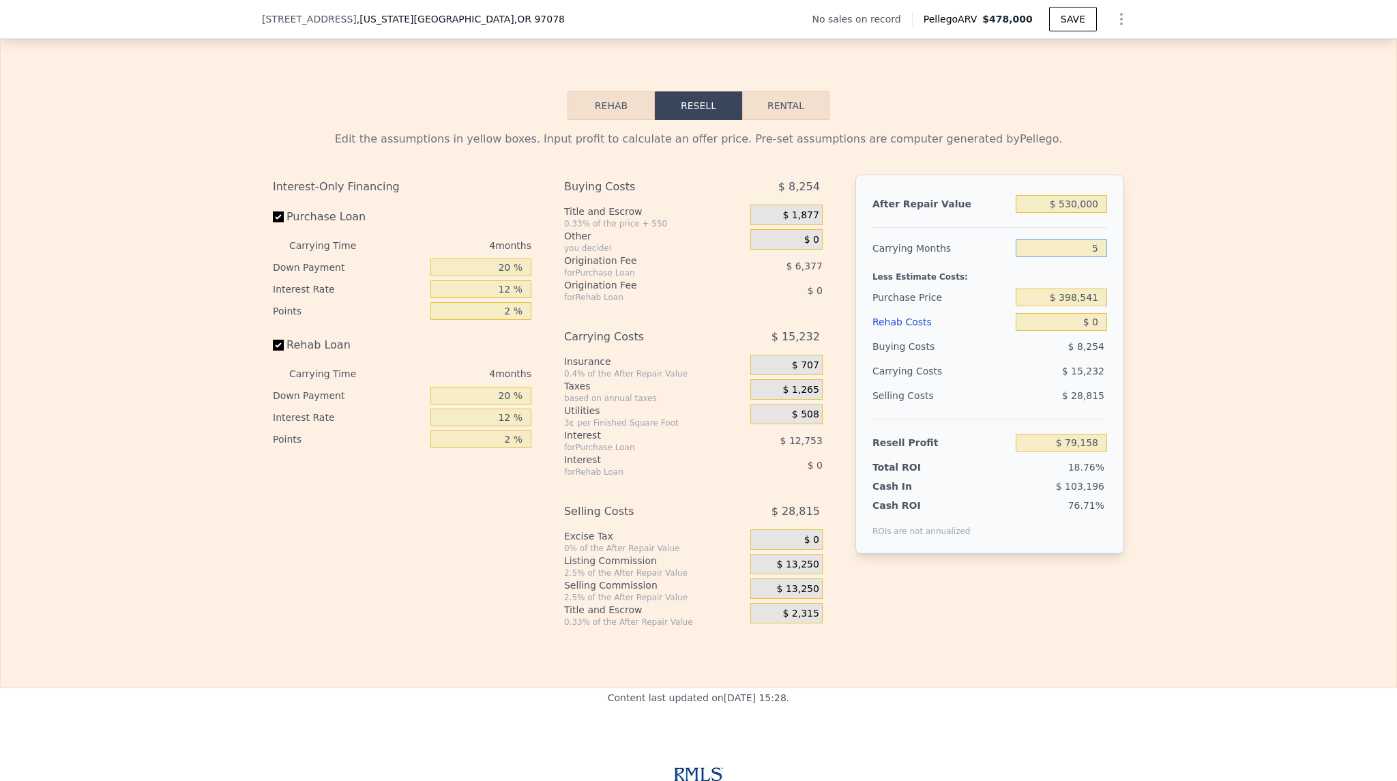
type input "$ 75,352"
type input "5"
click at [1138, 305] on div "Edit the assumptions in yellow boxes. Input profit to calculate an offer price.…" at bounding box center [698, 373] width 1395 height 507
click at [322, 357] on label "Rehab Loan" at bounding box center [349, 345] width 152 height 25
click at [284, 351] on input "Rehab Loan" at bounding box center [278, 345] width 11 height 11
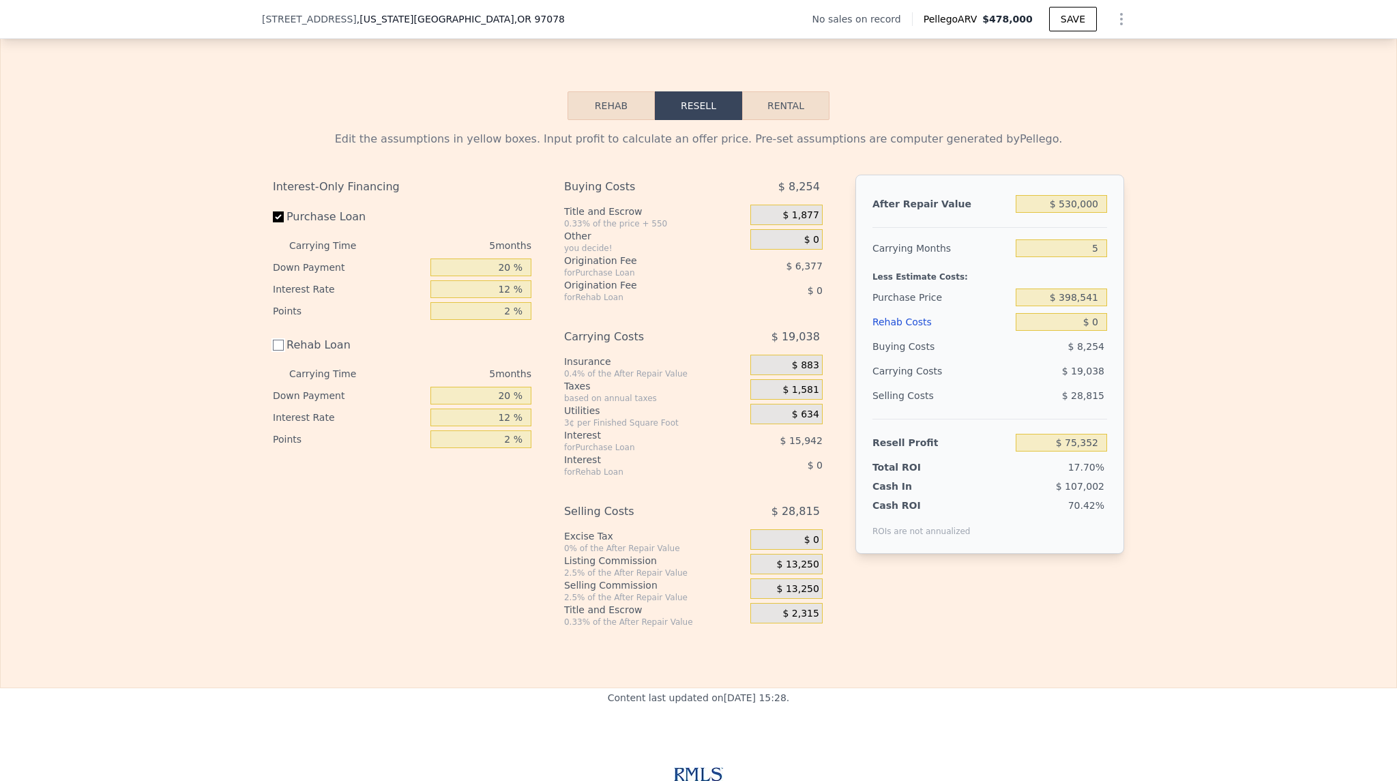
checkbox input "false"
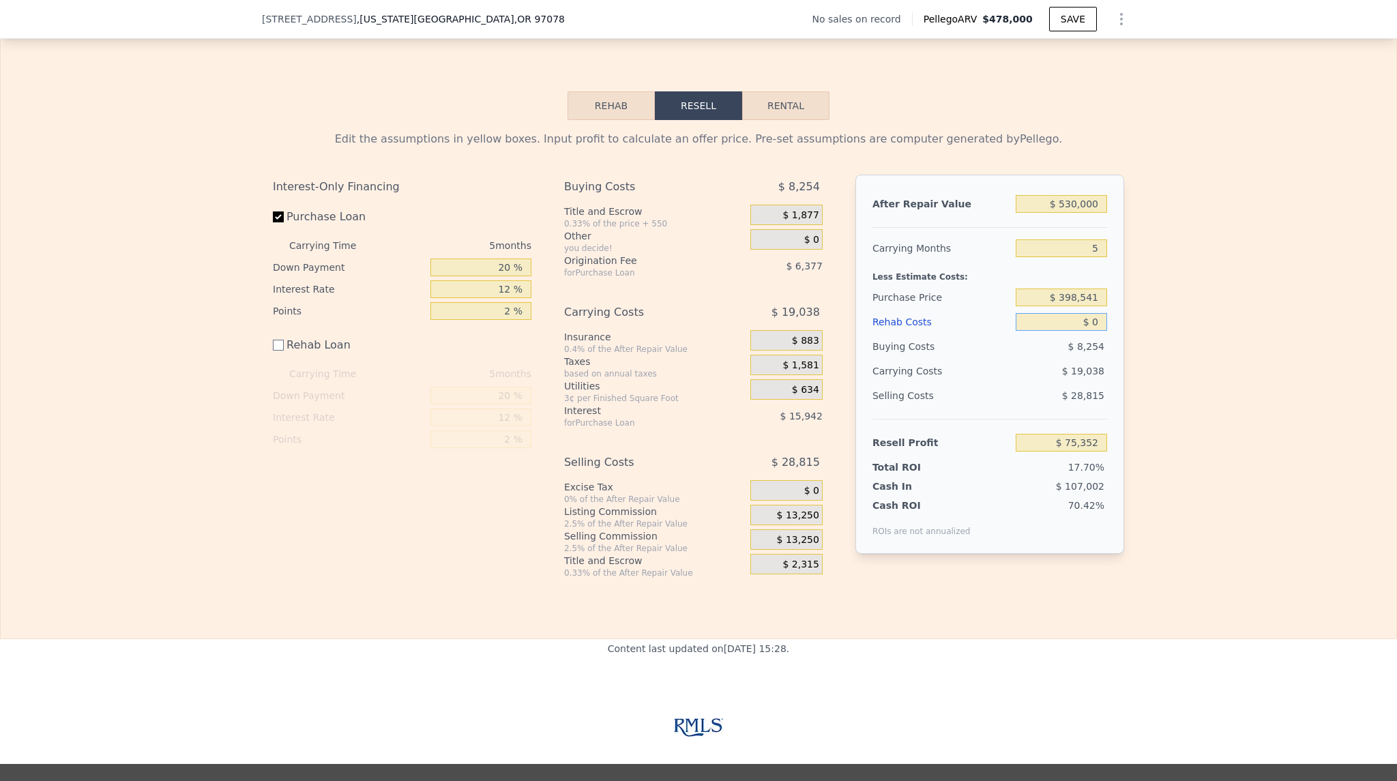
drag, startPoint x: 1090, startPoint y: 344, endPoint x: 1120, endPoint y: 343, distance: 30.0
click at [1120, 343] on div "Edit the assumptions in yellow boxes. Input profit to calculate an offer price.…" at bounding box center [698, 349] width 873 height 458
type input "$ 5"
type input "$ 75,347"
type input "$ 50"
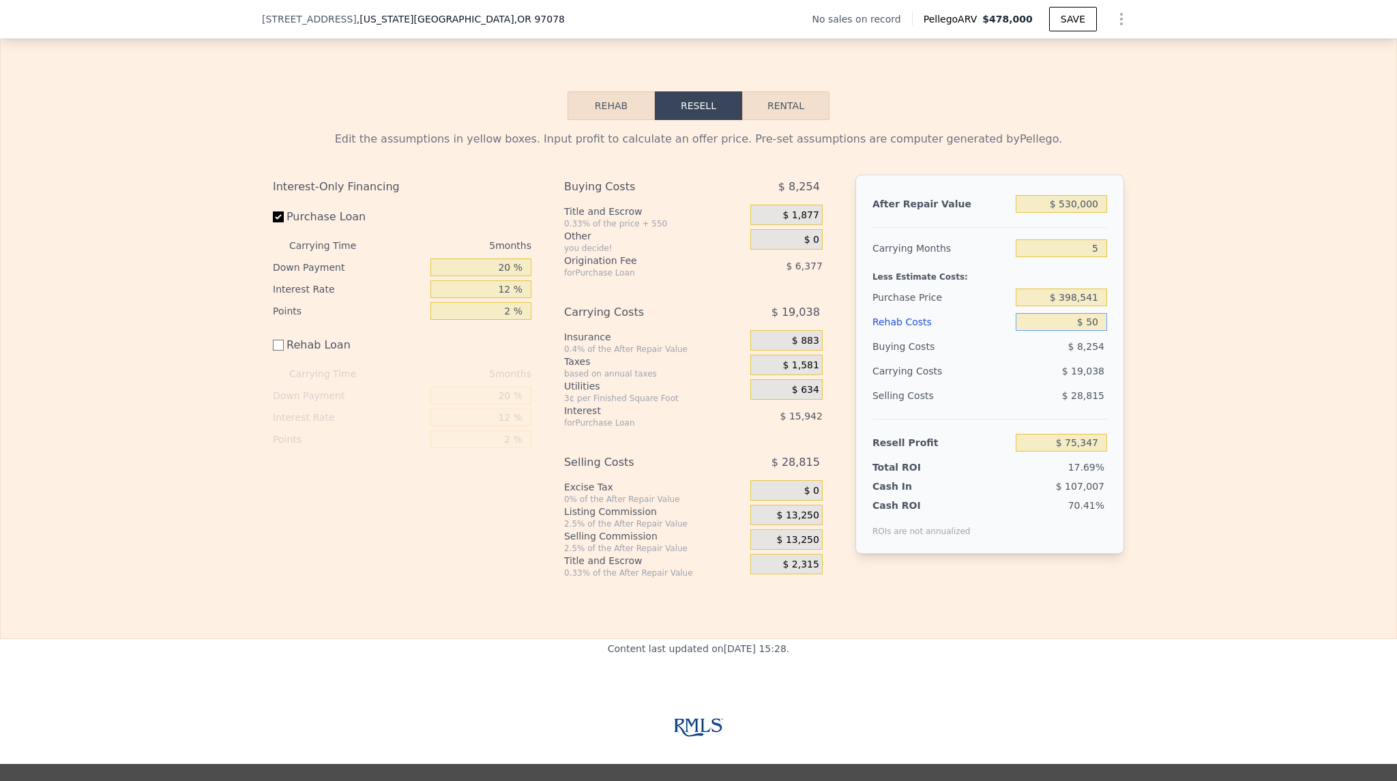
type input "$ 75,302"
type input "$ 500"
type input "$ 74,852"
type input "$ 5,000"
type input "$ 70,352"
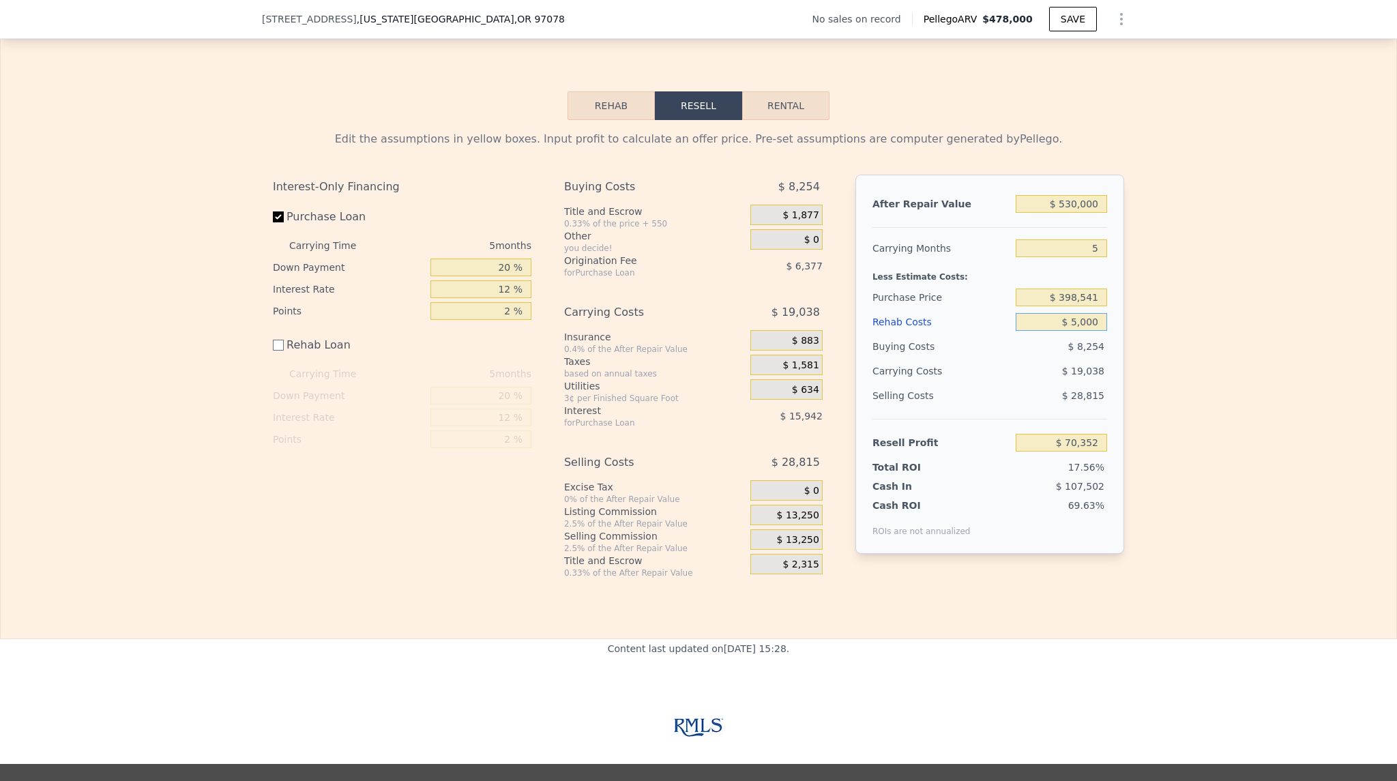
type input "$ 50,000"
type input "$ 25,352"
type input "$ 50,000"
drag, startPoint x: 1065, startPoint y: 314, endPoint x: 1112, endPoint y: 314, distance: 47.1
click at [1112, 314] on div "After Repair Value $ 530,000 Carrying Months 5 Less Estimate Costs: Purchase Pr…" at bounding box center [989, 364] width 269 height 379
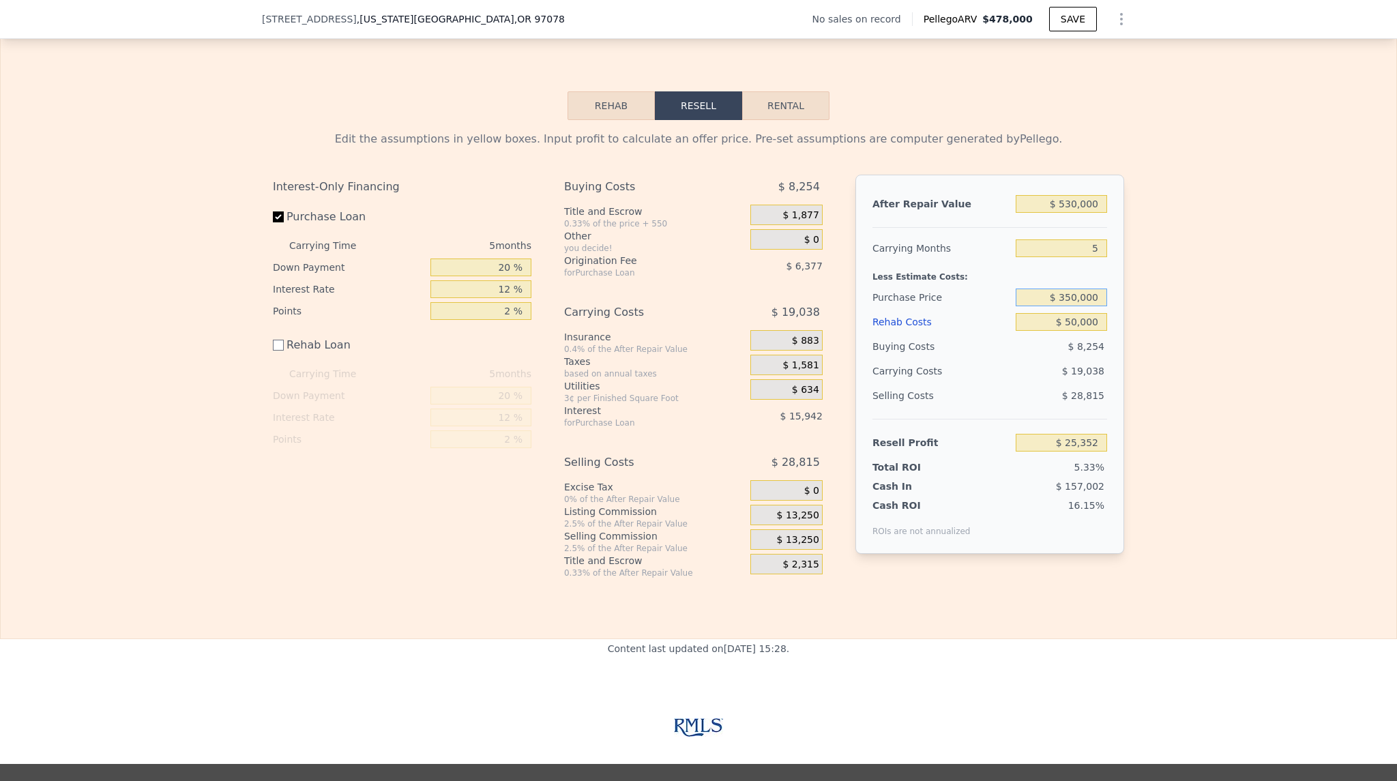
type input "$ 350,000"
click at [1132, 317] on div "Edit the assumptions in yellow boxes. Input profit to calculate an offer price.…" at bounding box center [698, 349] width 1395 height 458
type input "$ 76,771"
checkbox input "true"
type input "$ 478,000"
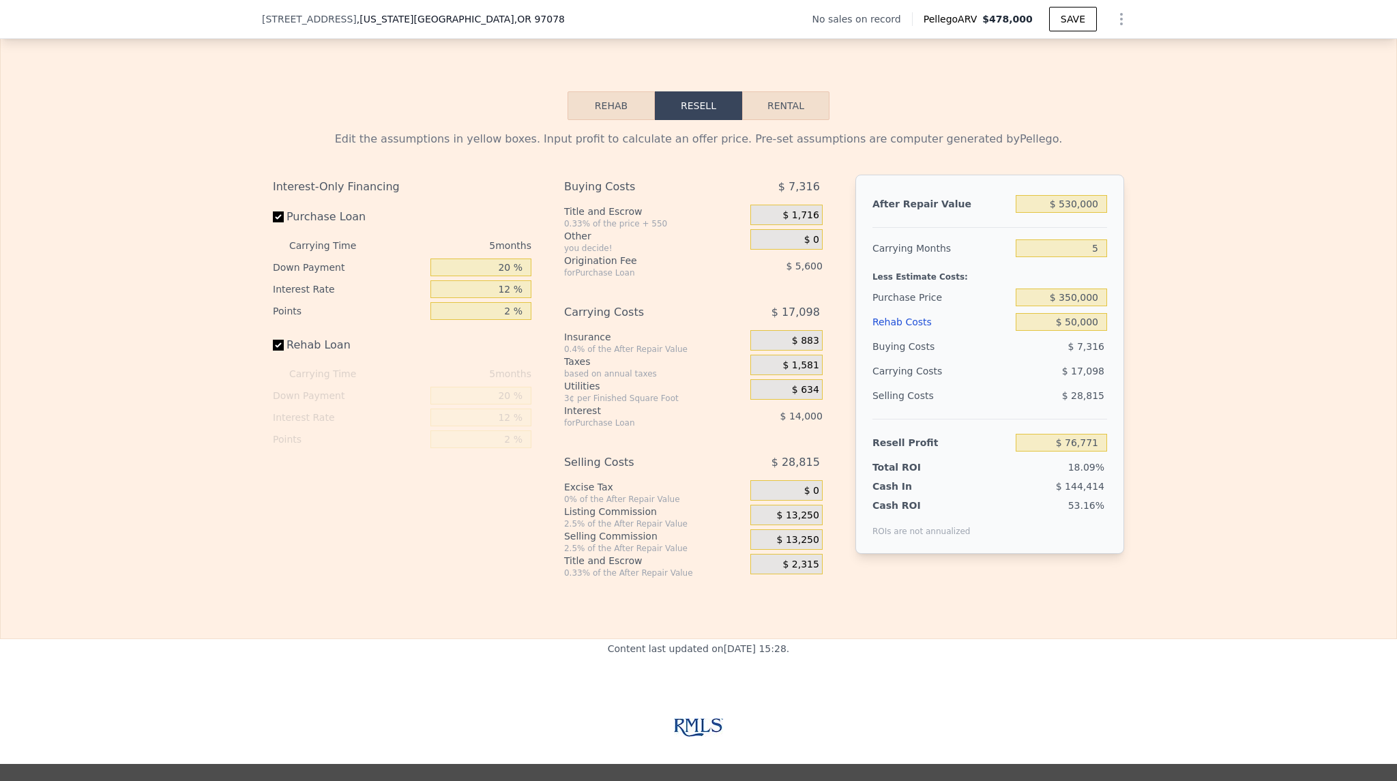
type input "4"
type input "$ 0"
type input "$ 30,001"
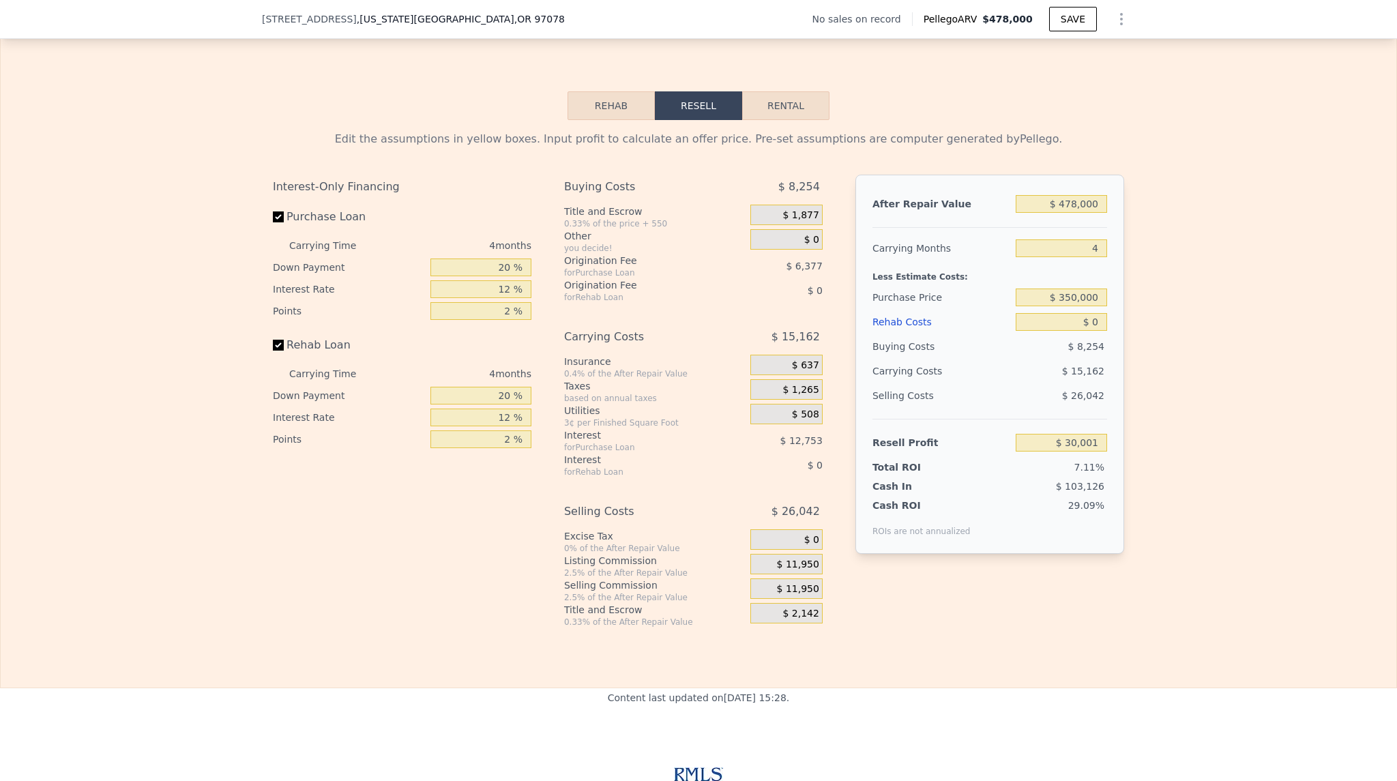
click at [1212, 241] on div "Edit the assumptions in yellow boxes. Input profit to calculate an offer price.…" at bounding box center [698, 373] width 1395 height 507
click at [289, 355] on label "Rehab Loan" at bounding box center [349, 345] width 152 height 25
click at [284, 351] on input "Rehab Loan" at bounding box center [278, 345] width 11 height 11
checkbox input "false"
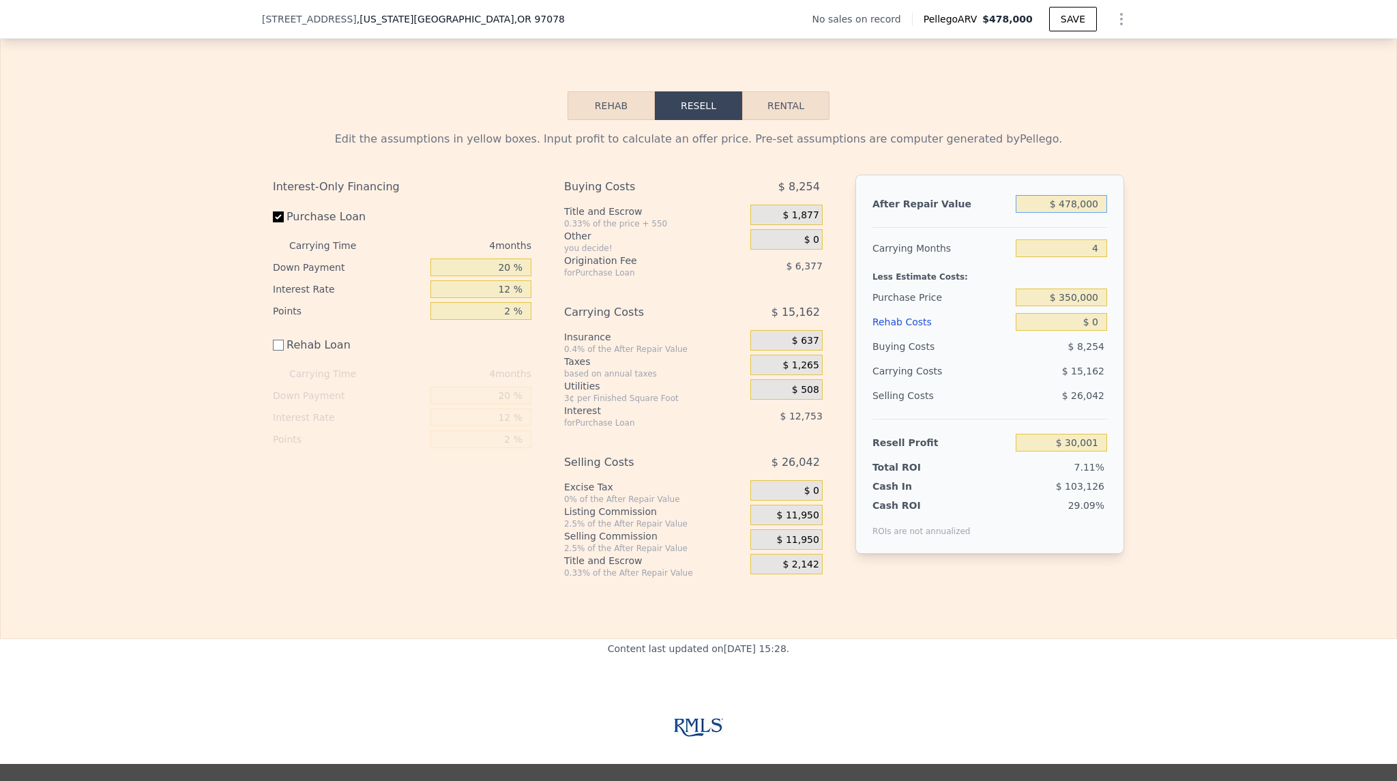
click at [1071, 213] on input "$ 478,000" at bounding box center [1060, 204] width 91 height 18
type input "$ 5"
type input "-$ 421,865"
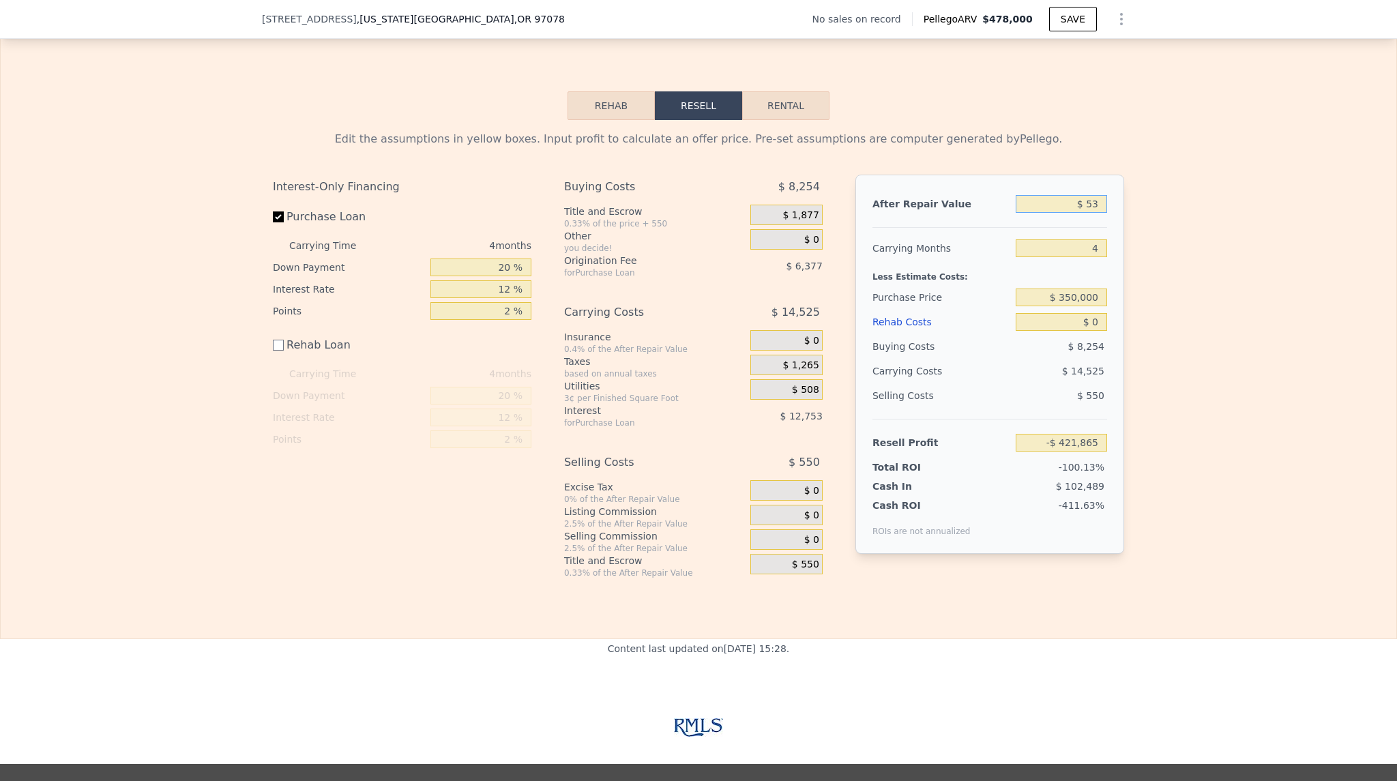
type input "$ 530"
type input "-$ 421,369"
type input "$ 530,000"
type input "$ 79,158"
type input "$ 530,000"
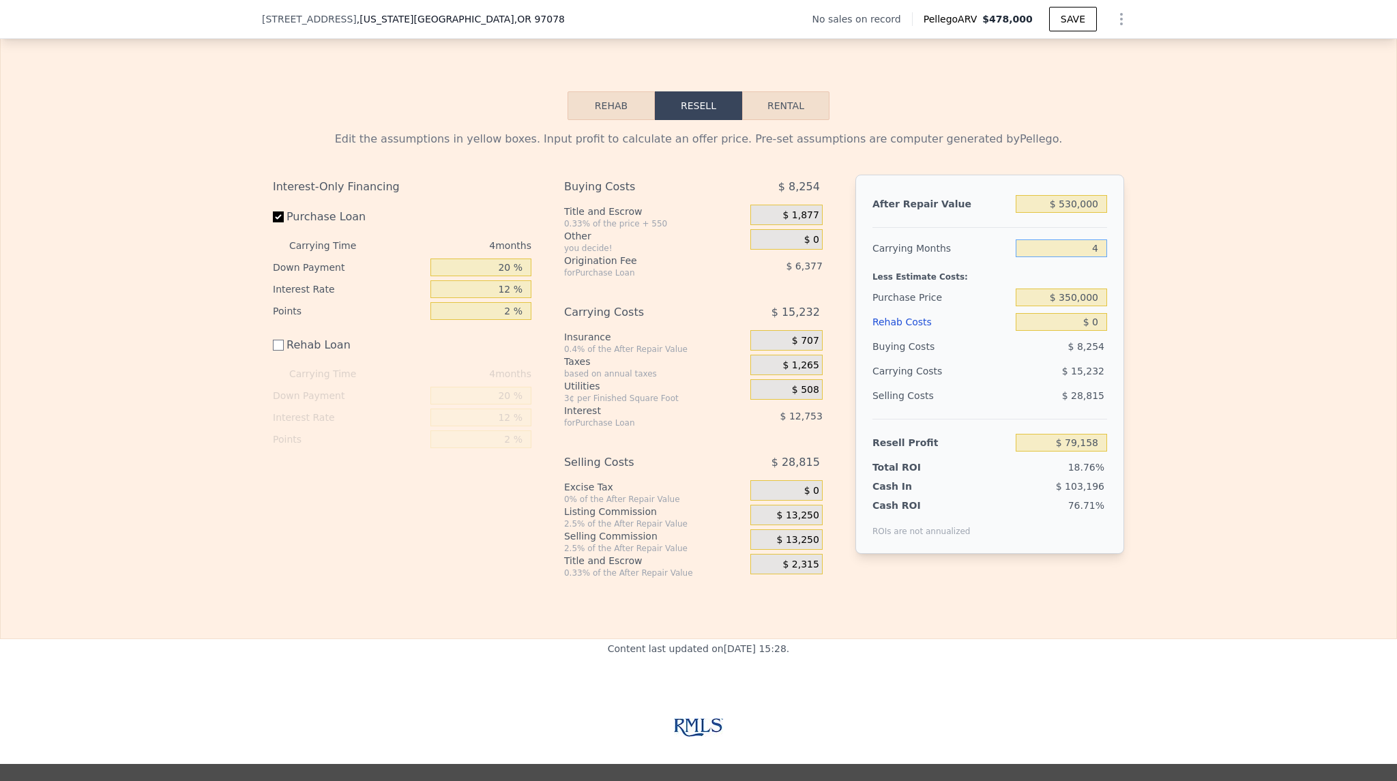
type input "5"
type input "$ 75,352"
type input "5"
type input "$ 126,771"
type input "$ 5"
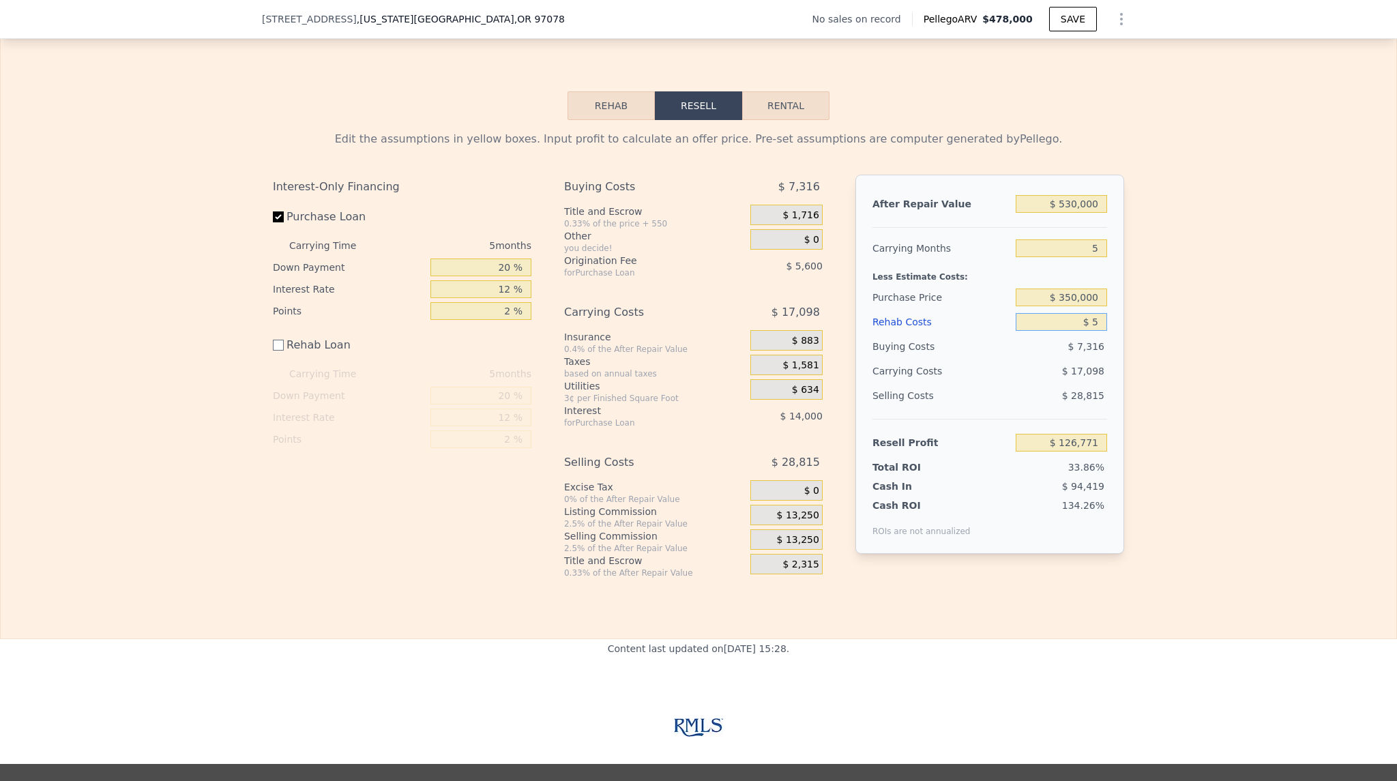
type input "$ 126,766"
type input "$ 500"
type input "$ 126,721"
type input "$ 50,000"
type input "$ 76,771"
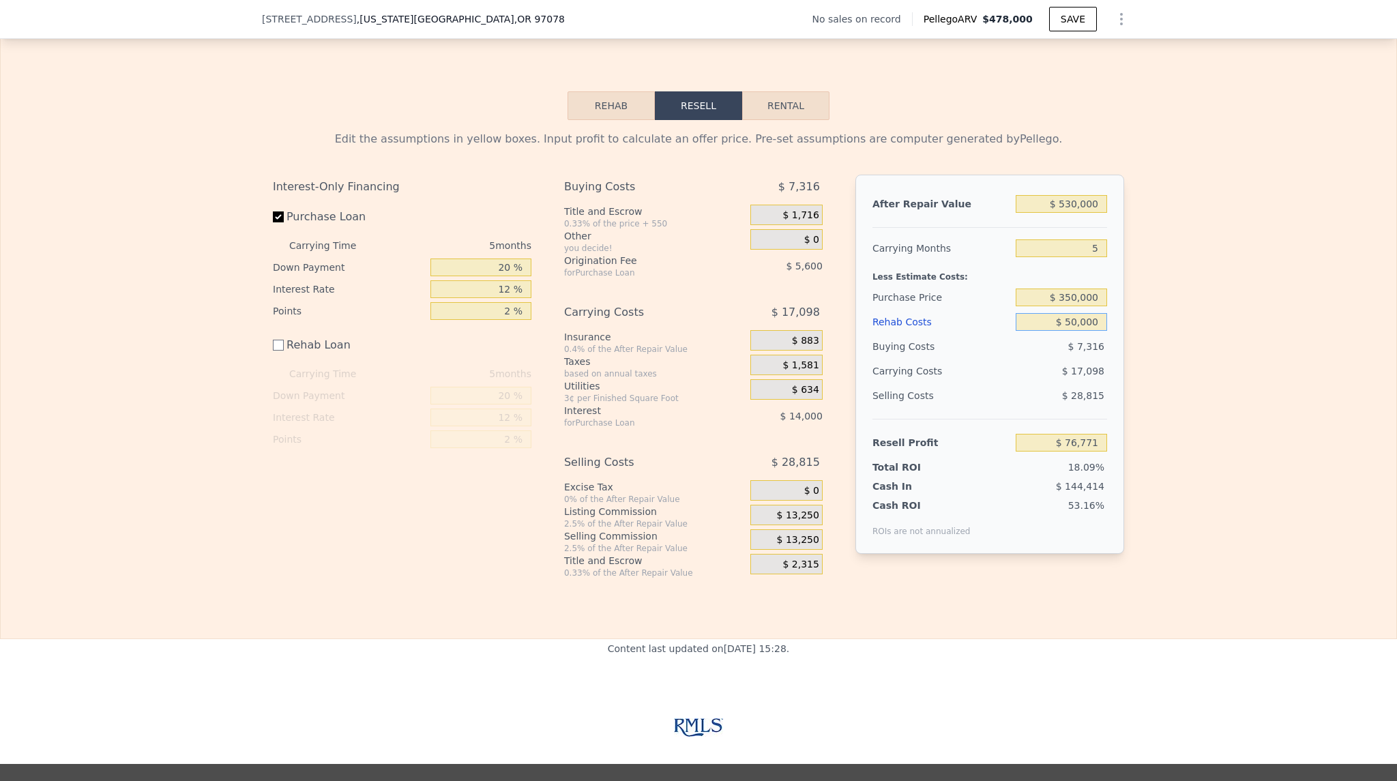
type input "$ 50,000"
checkbox input "true"
type input "$ 478,000"
type input "4"
type input "$ 0"
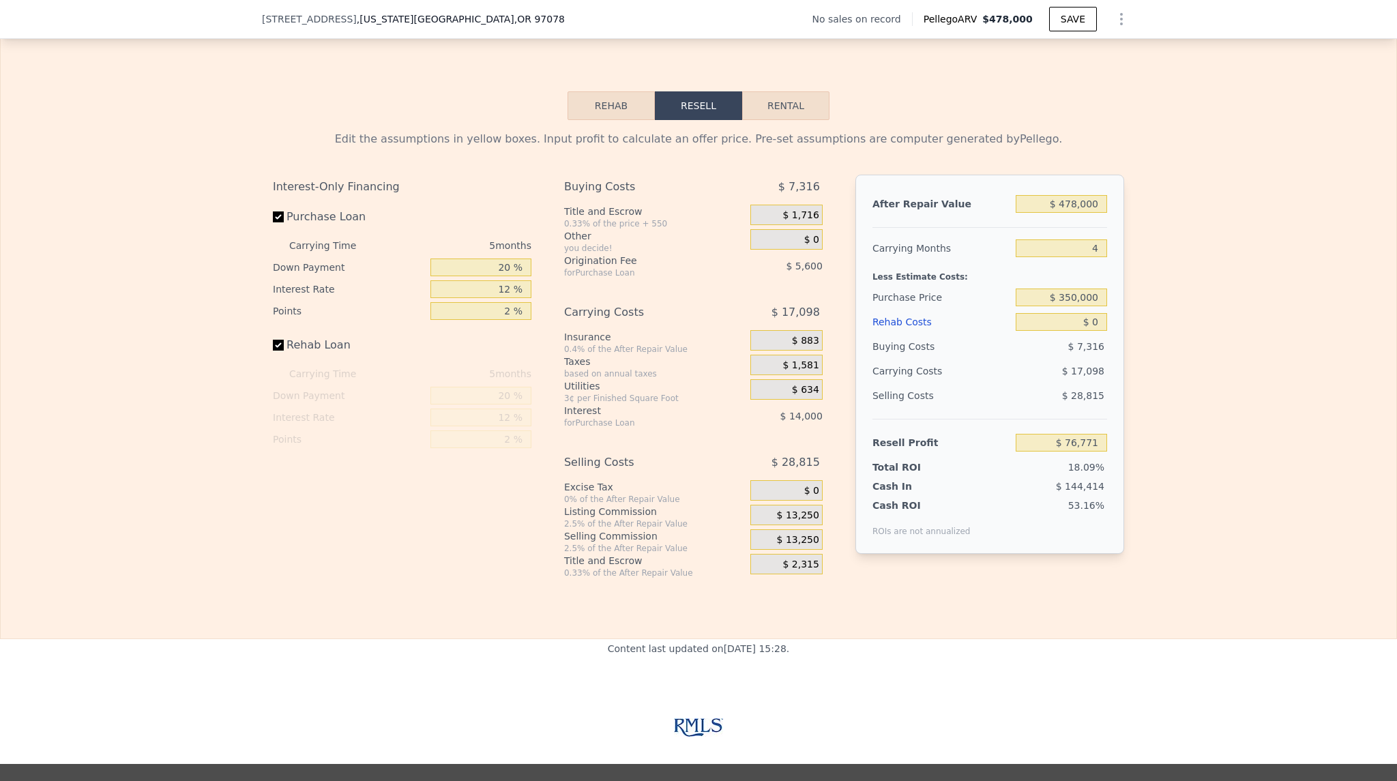
type input "$ 30,001"
